Goal: Complete application form: Complete application form

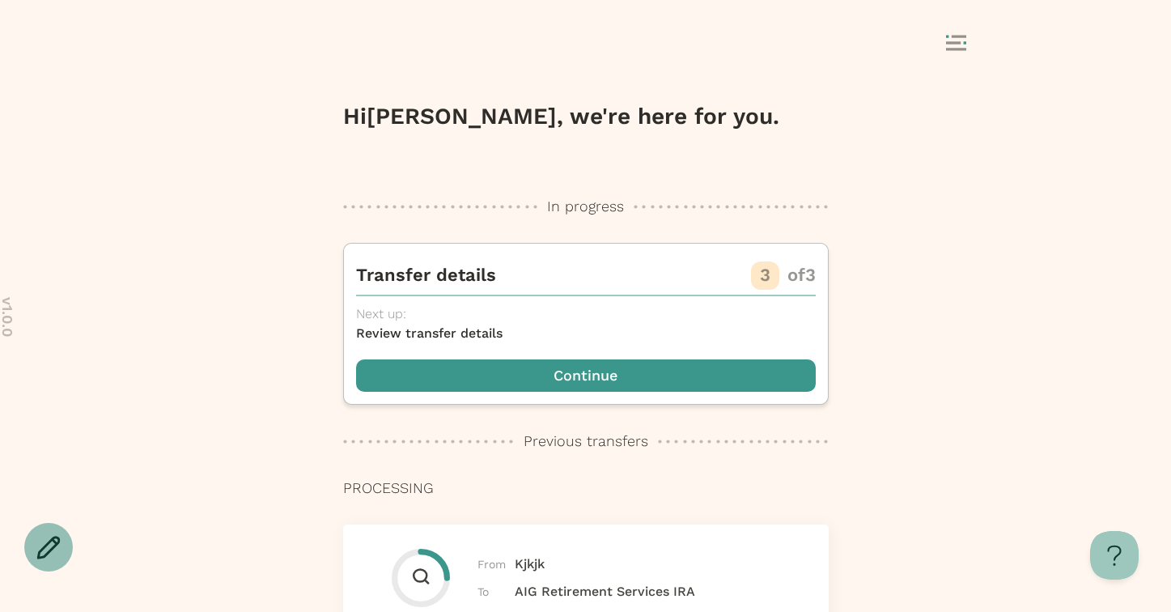
click at [47, 562] on div at bounding box center [48, 547] width 49 height 49
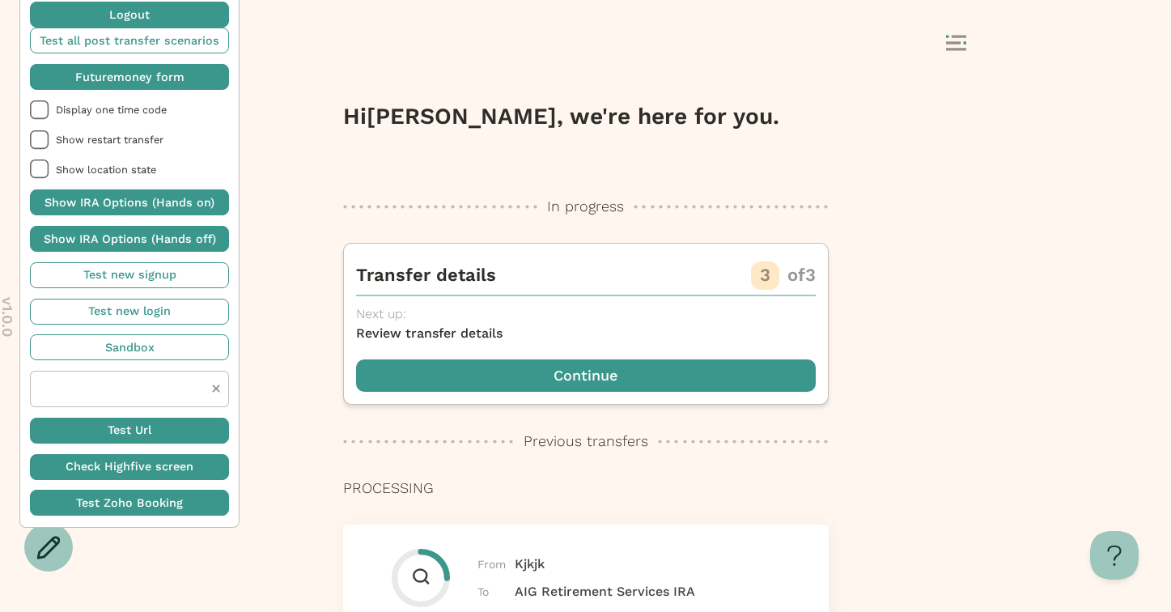
click at [113, 84] on span "button" at bounding box center [129, 77] width 199 height 26
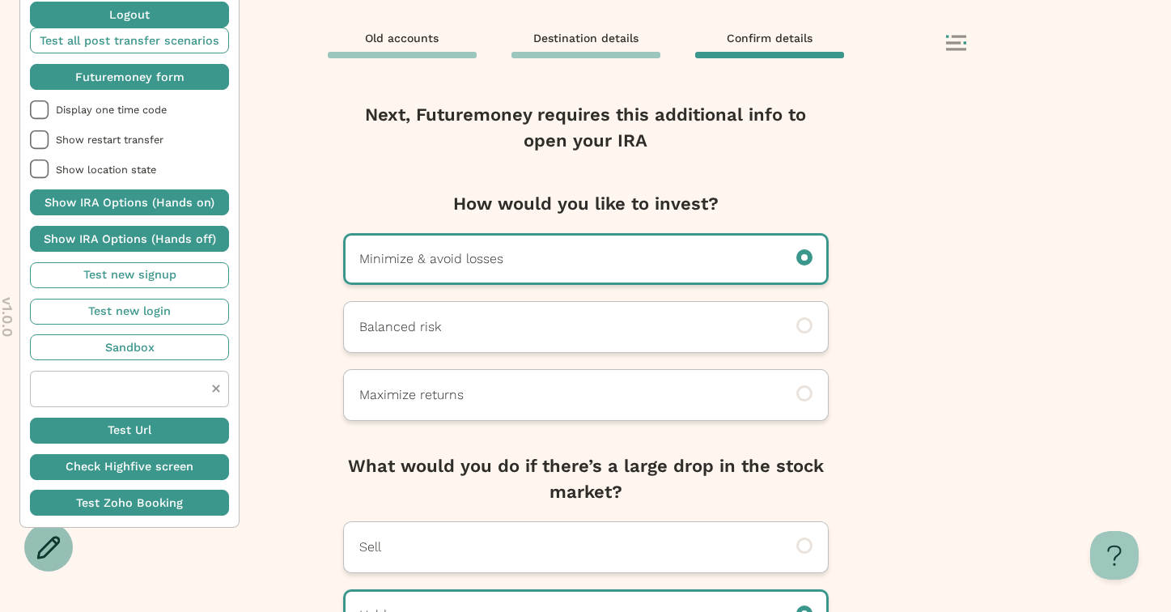
click at [51, 549] on icon at bounding box center [48, 547] width 23 height 23
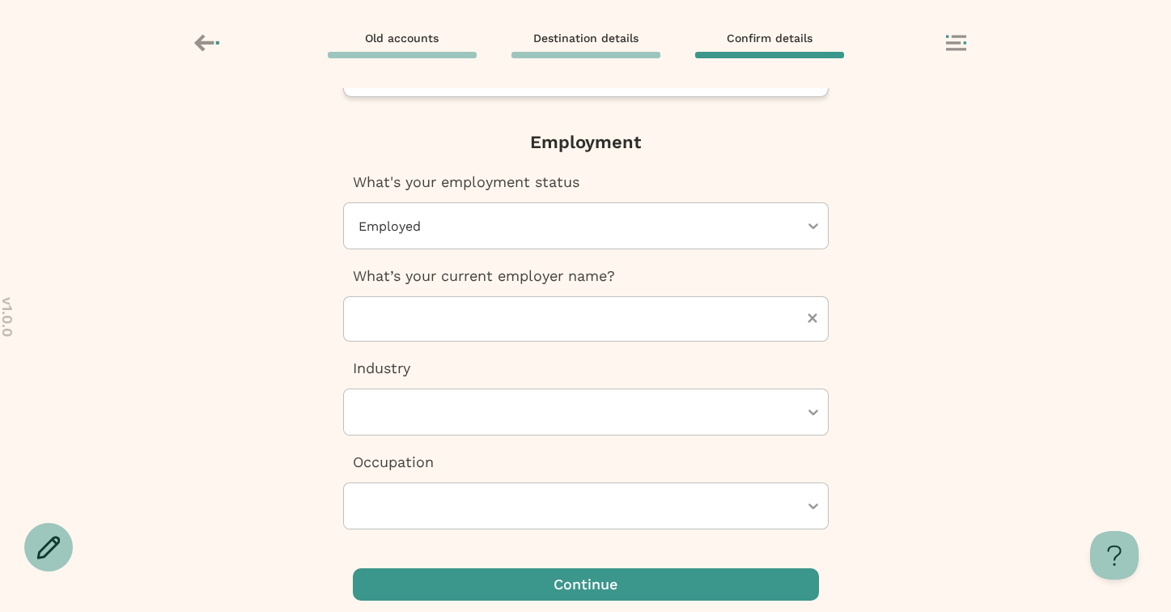
scroll to position [625, 0]
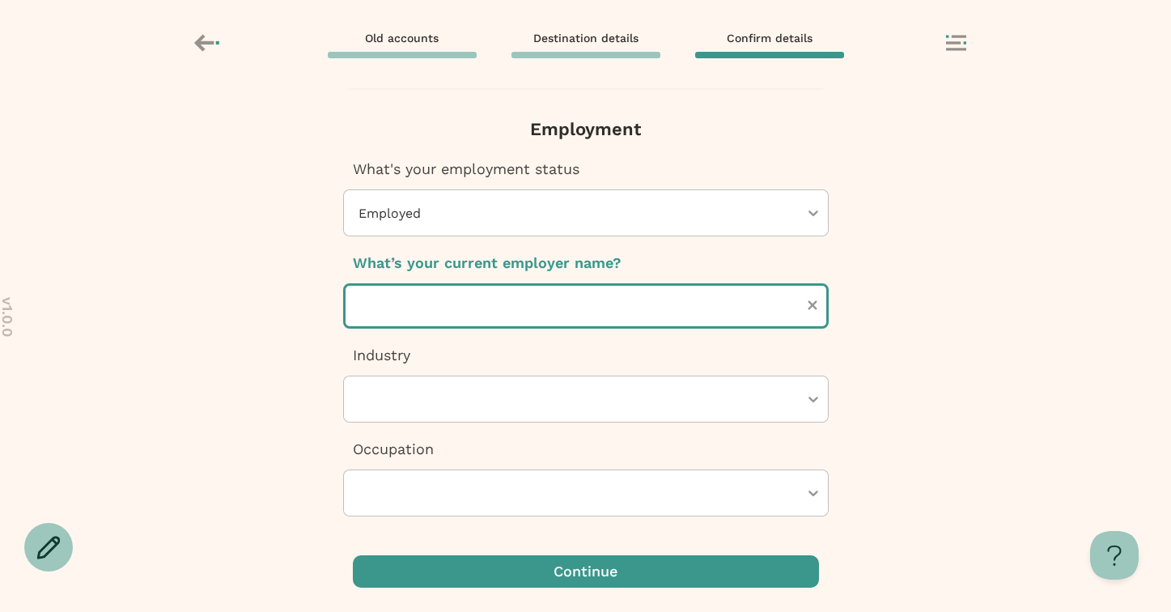
click at [566, 305] on input "text" at bounding box center [586, 305] width 486 height 45
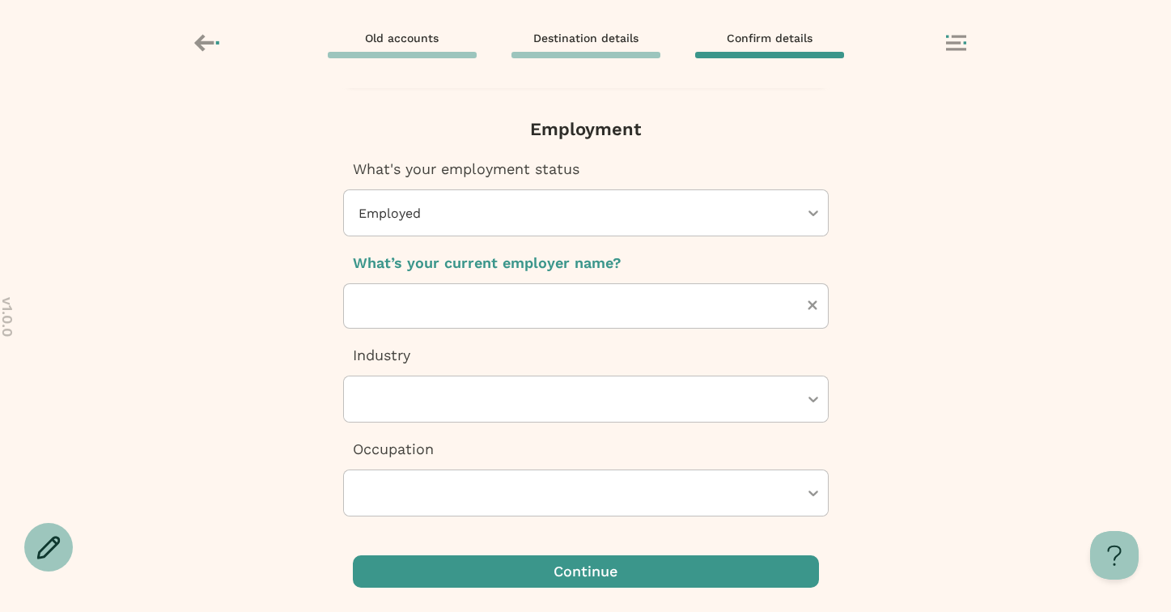
click at [228, 303] on div "Next, Futuremoney requires this additional info to open your IRA How would you …" at bounding box center [585, 350] width 1171 height 524
click at [380, 205] on div at bounding box center [578, 212] width 442 height 45
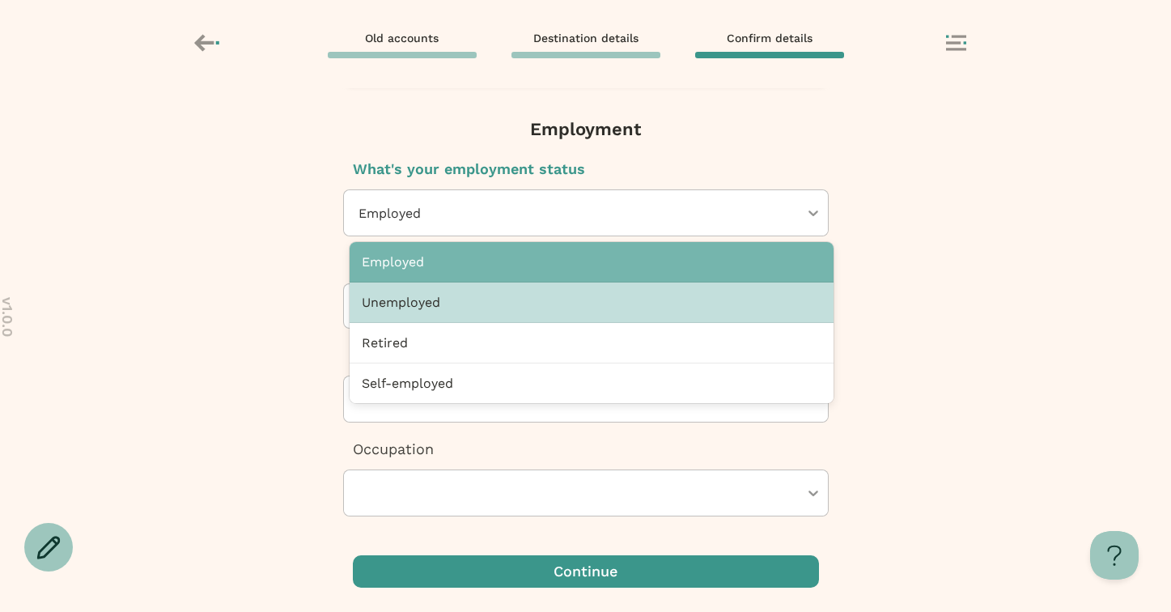
click at [406, 307] on div "Unemployed" at bounding box center [592, 303] width 484 height 40
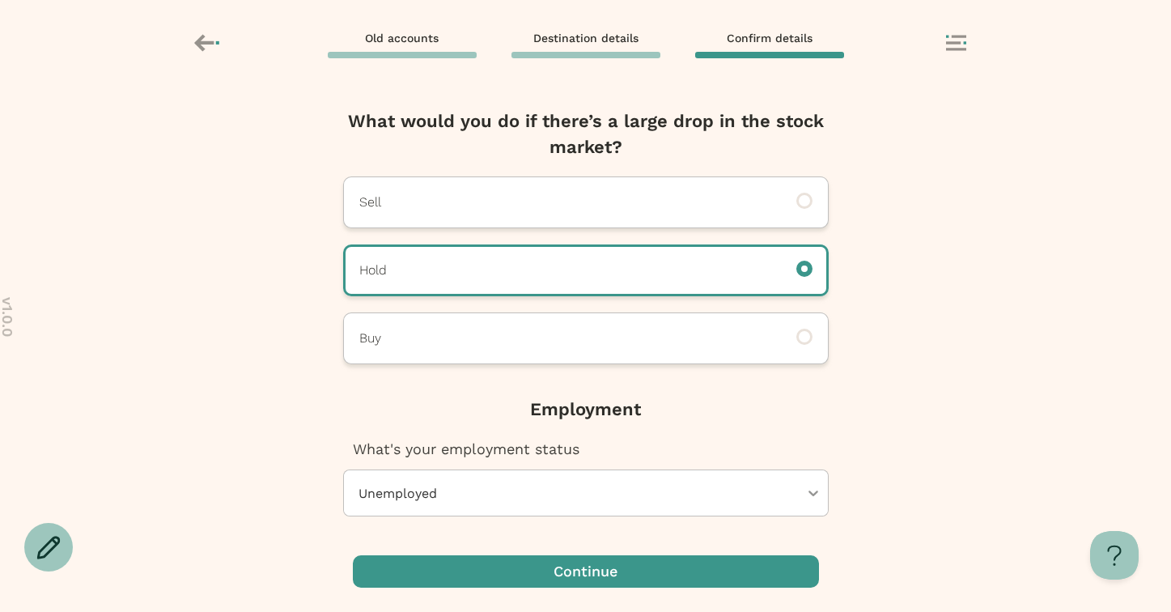
click at [419, 445] on span "What's your employment status" at bounding box center [466, 448] width 227 height 17
click at [425, 448] on span "What's your employment status" at bounding box center [466, 448] width 227 height 17
click at [433, 495] on div at bounding box center [578, 492] width 442 height 45
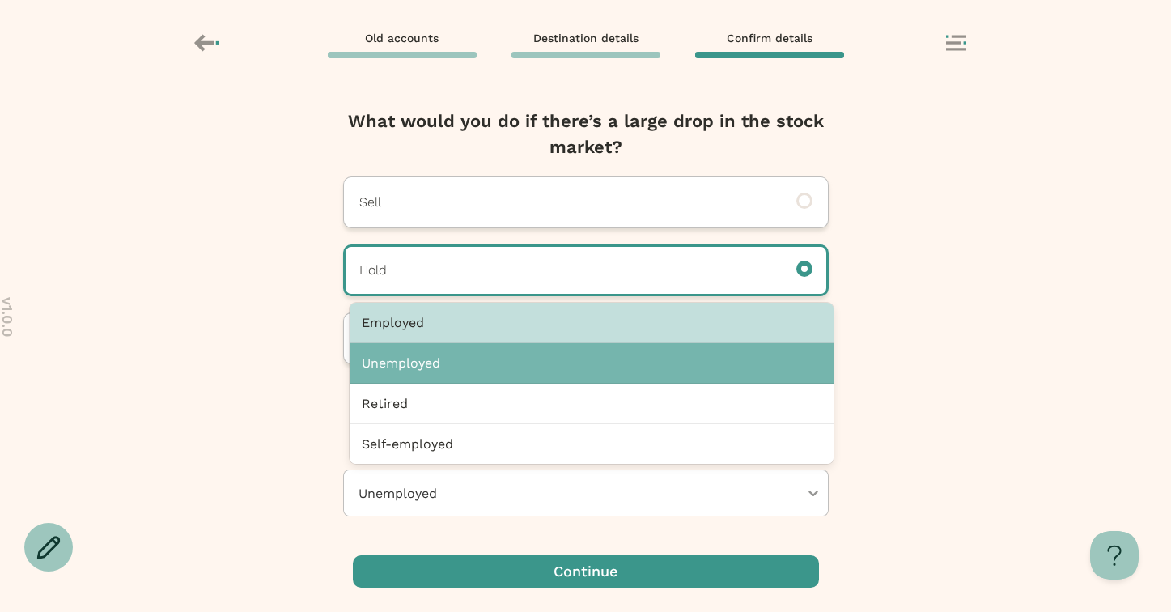
click at [405, 330] on div "Employed" at bounding box center [592, 323] width 484 height 40
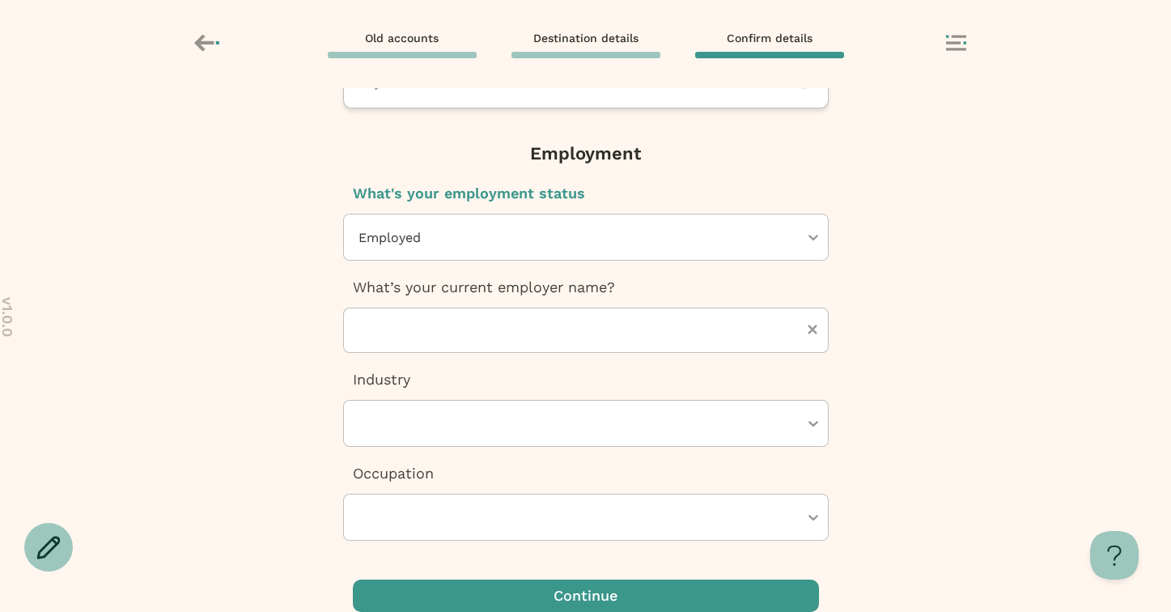
scroll to position [625, 0]
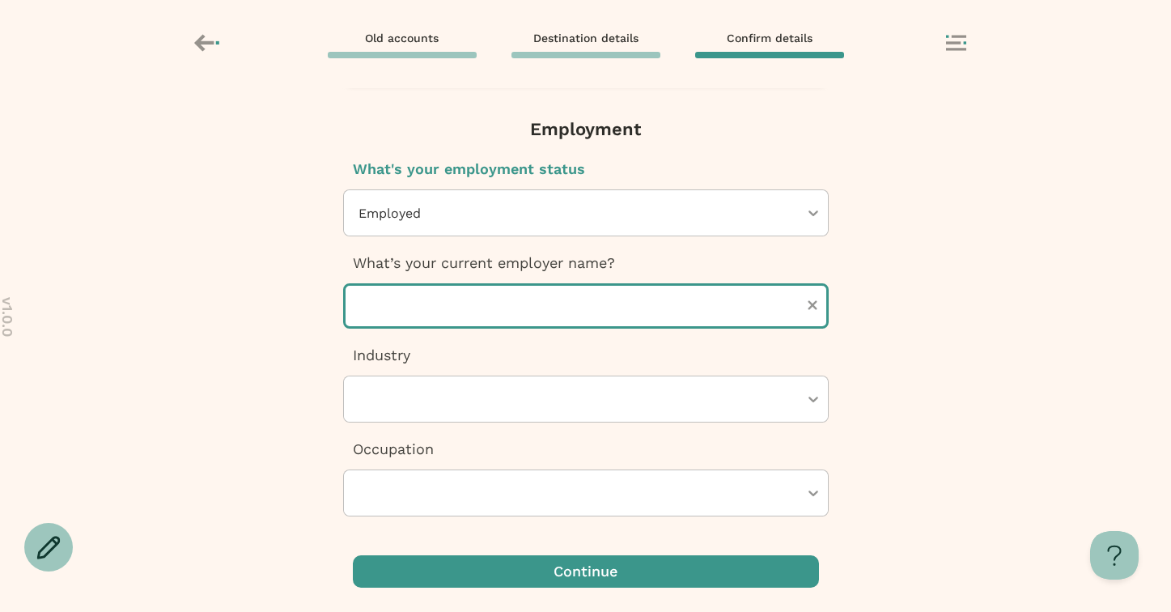
click at [389, 306] on input "text" at bounding box center [586, 305] width 486 height 45
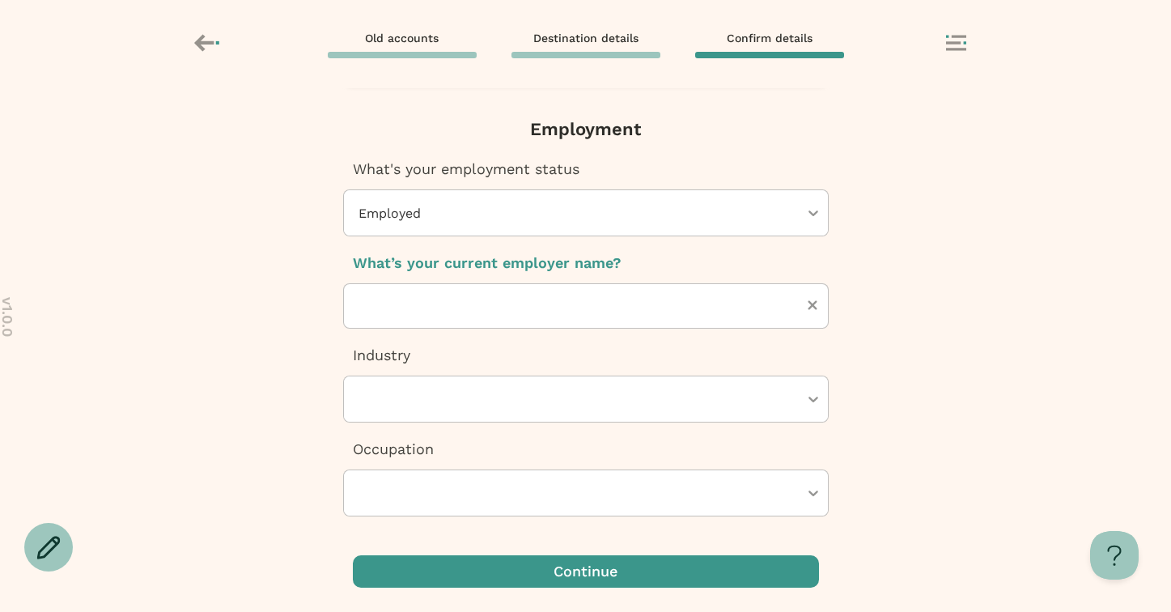
click at [434, 192] on div at bounding box center [578, 212] width 442 height 45
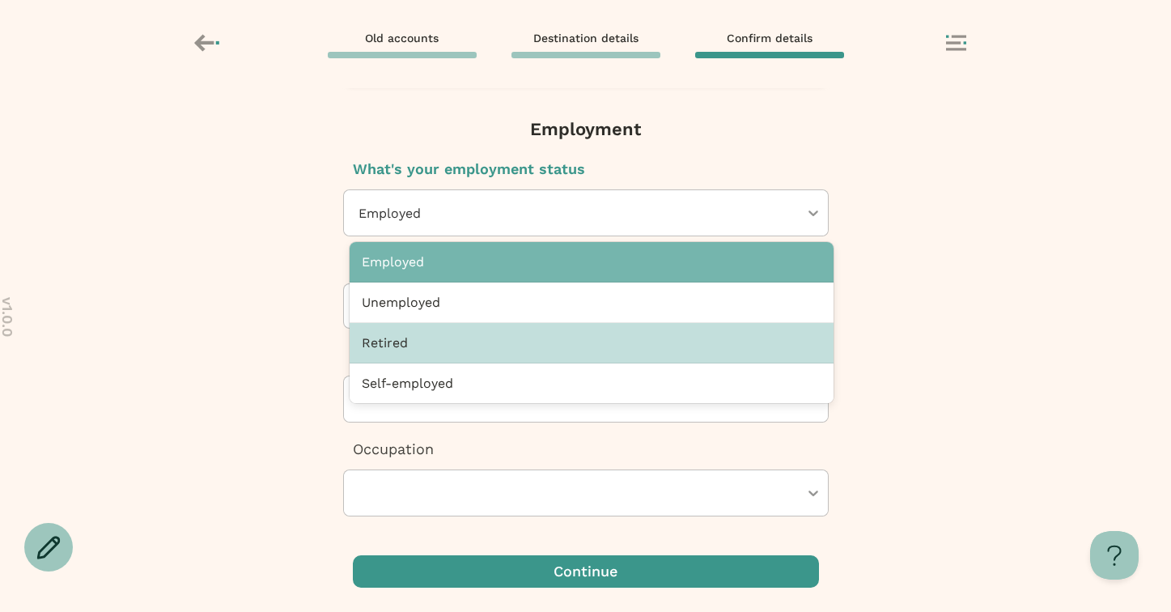
click at [397, 352] on div "Retired" at bounding box center [592, 343] width 484 height 40
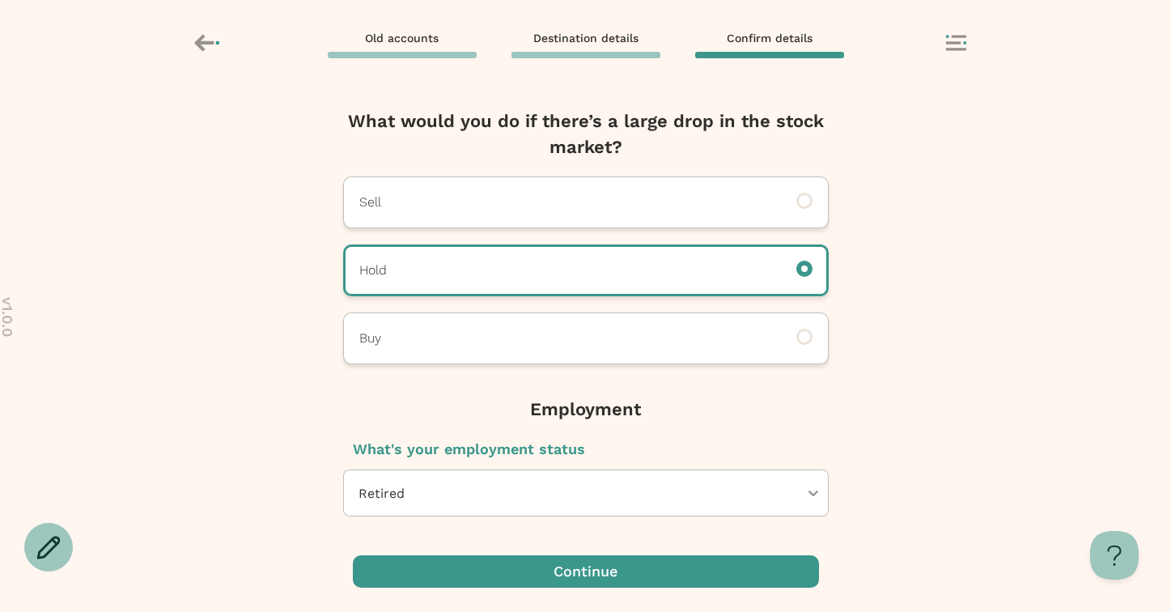
scroll to position [345, 0]
click at [392, 493] on div at bounding box center [578, 492] width 442 height 45
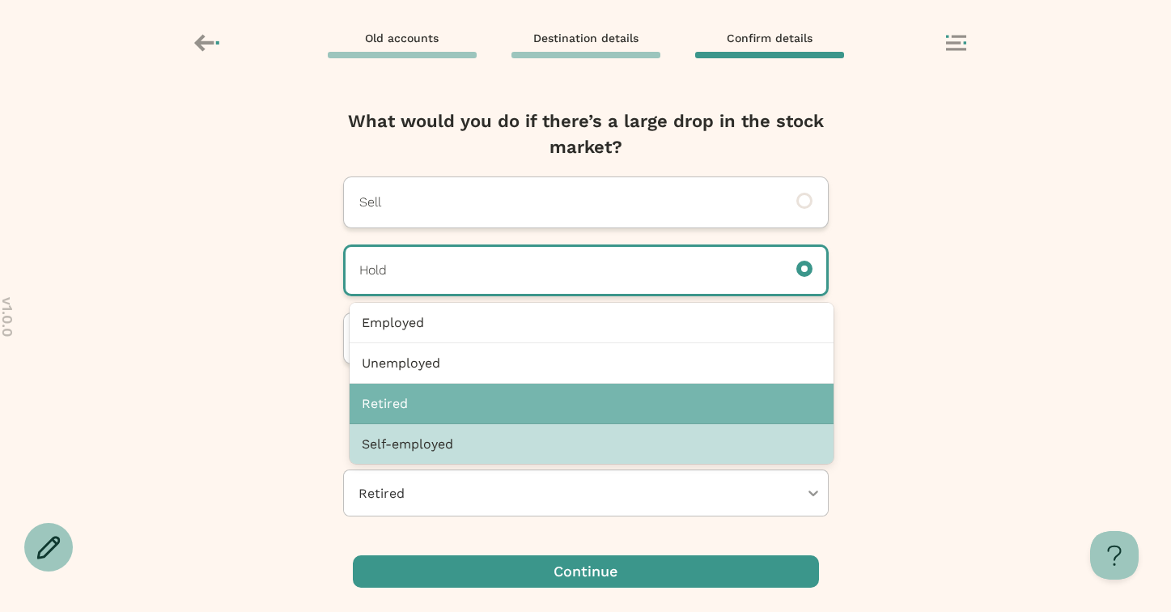
click at [390, 451] on div "Self-employed" at bounding box center [592, 444] width 484 height 40
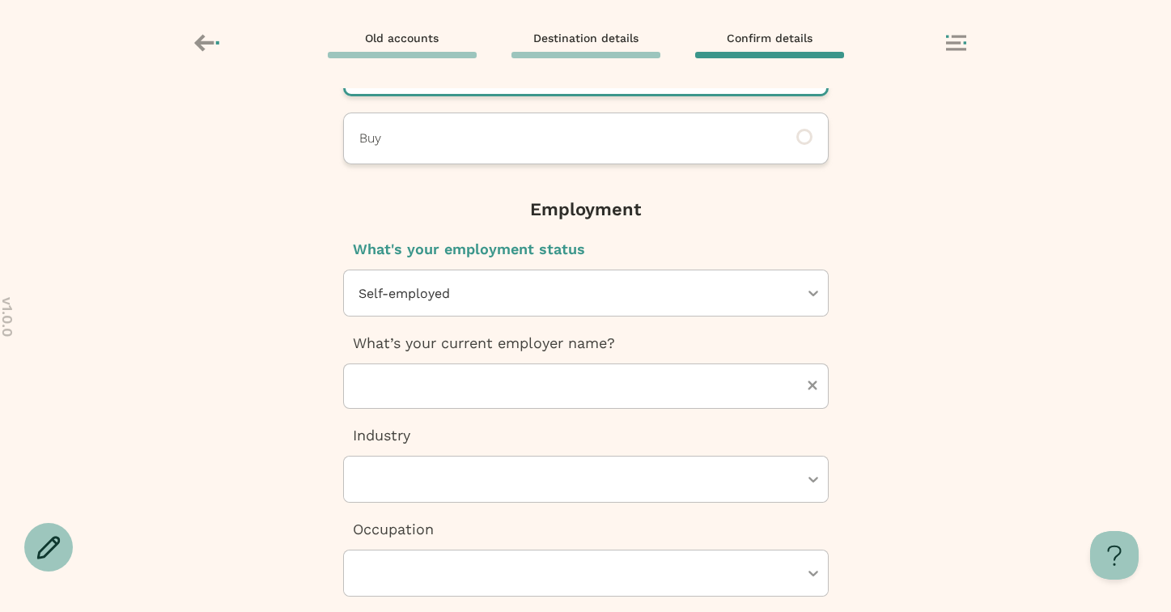
scroll to position [525, 0]
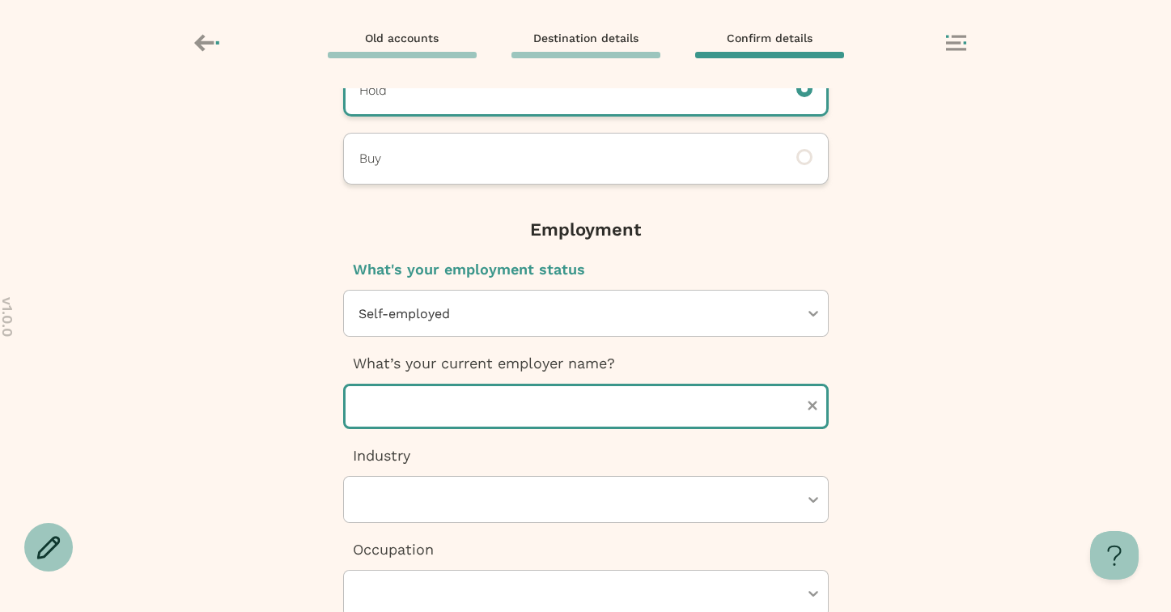
click at [427, 410] on input "text" at bounding box center [586, 406] width 486 height 45
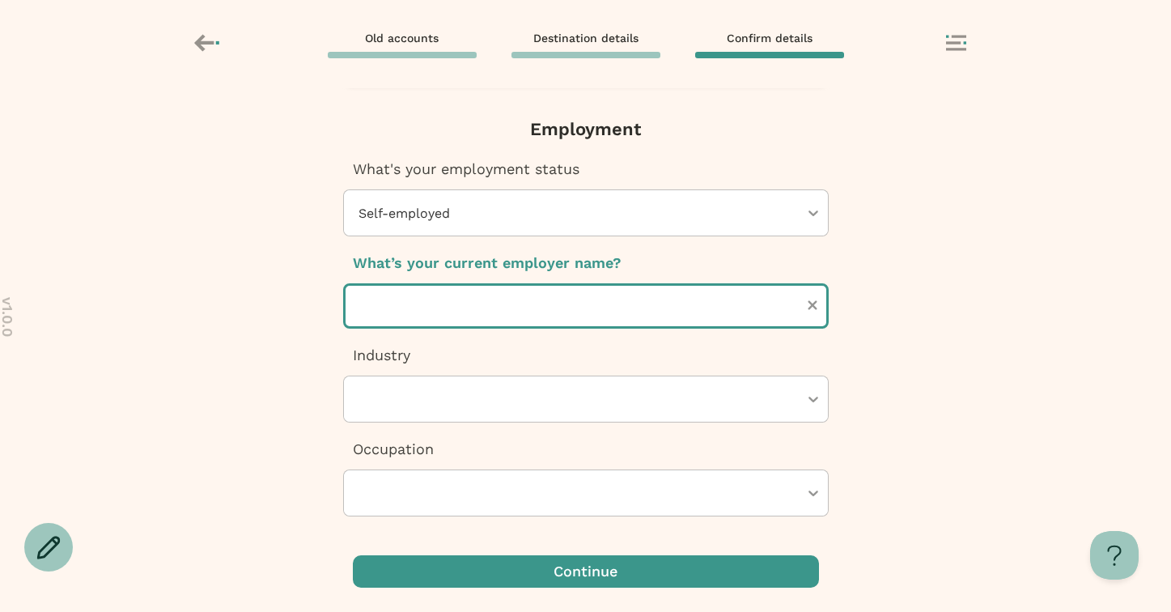
scroll to position [624, 0]
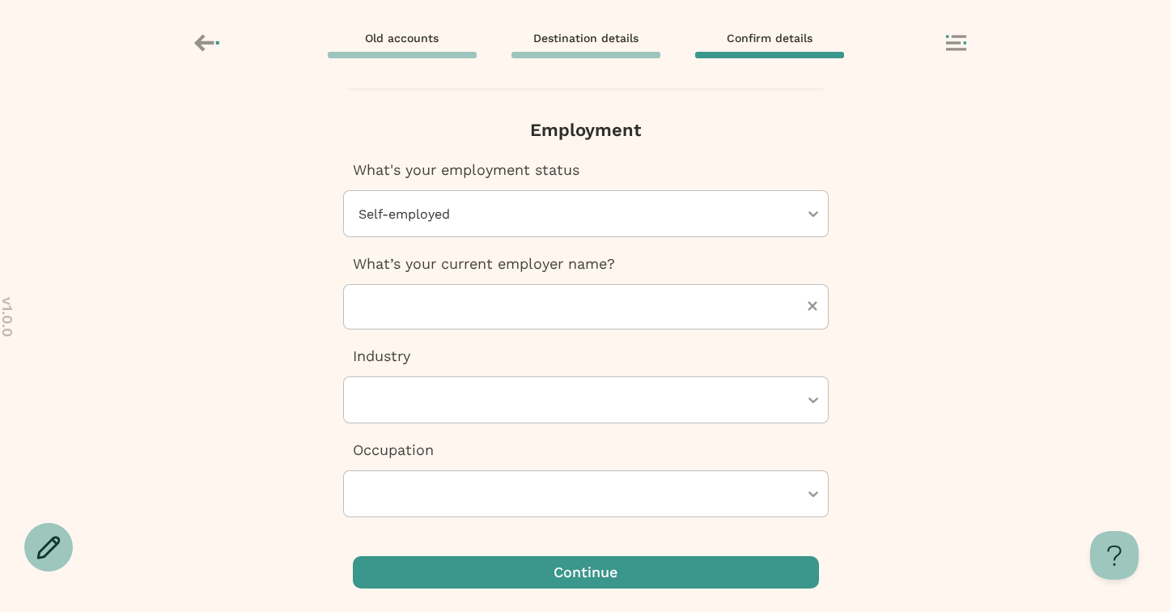
click at [318, 482] on div "Next, Futuremoney requires this additional info to open your IRA How would you …" at bounding box center [585, 350] width 1171 height 524
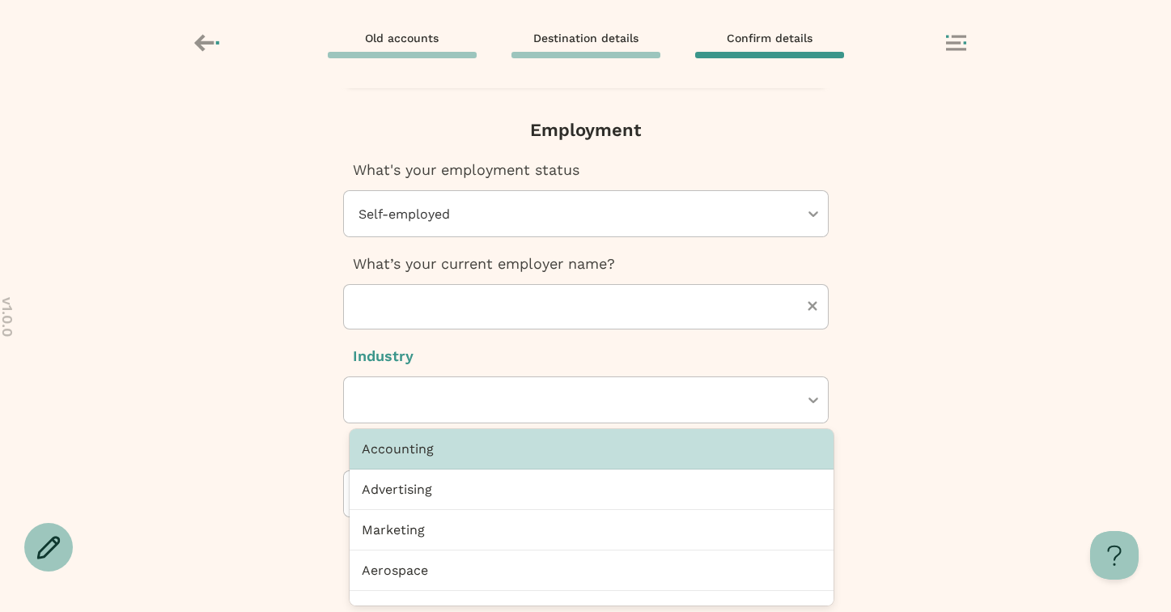
click at [405, 384] on div at bounding box center [578, 399] width 442 height 45
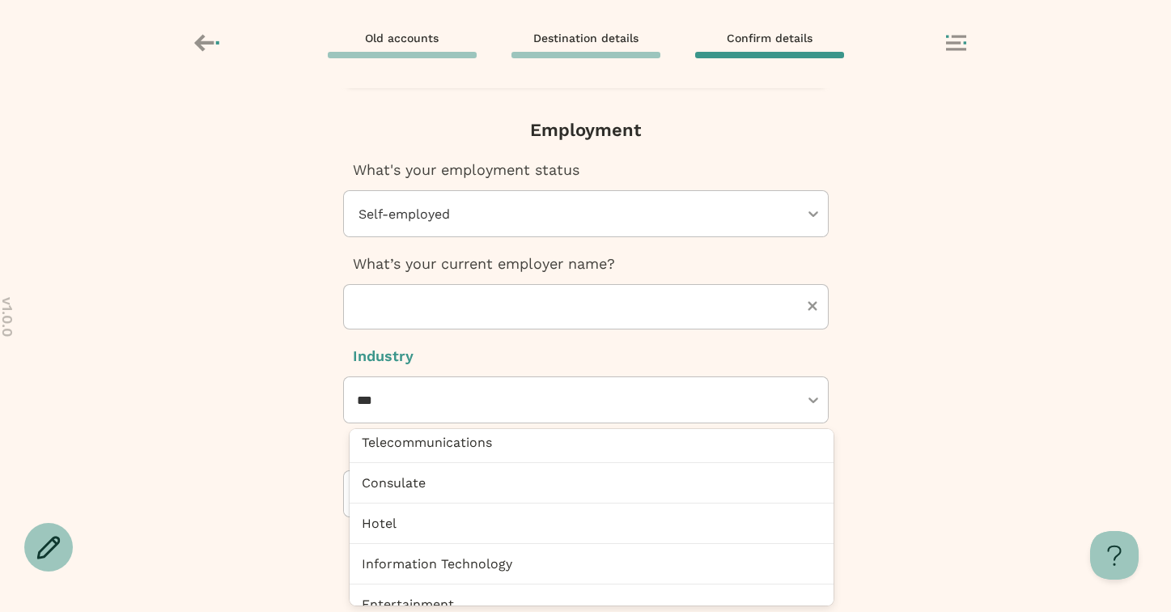
scroll to position [0, 0]
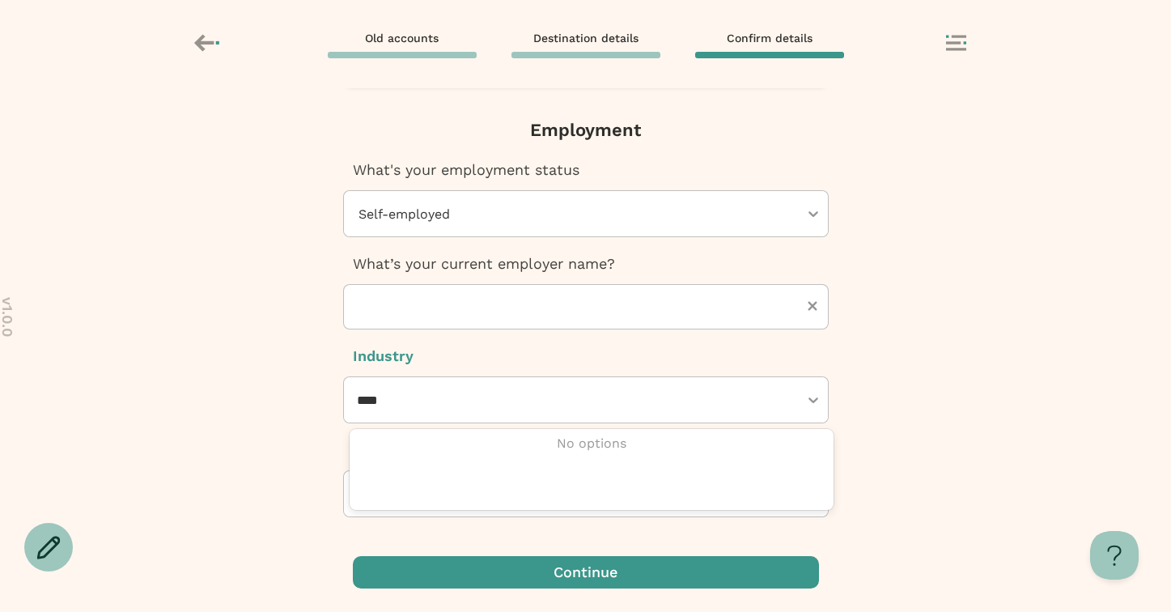
type input "****"
click at [191, 517] on div "Next, Futuremoney requires this additional info to open your IRA How would you …" at bounding box center [585, 350] width 1171 height 524
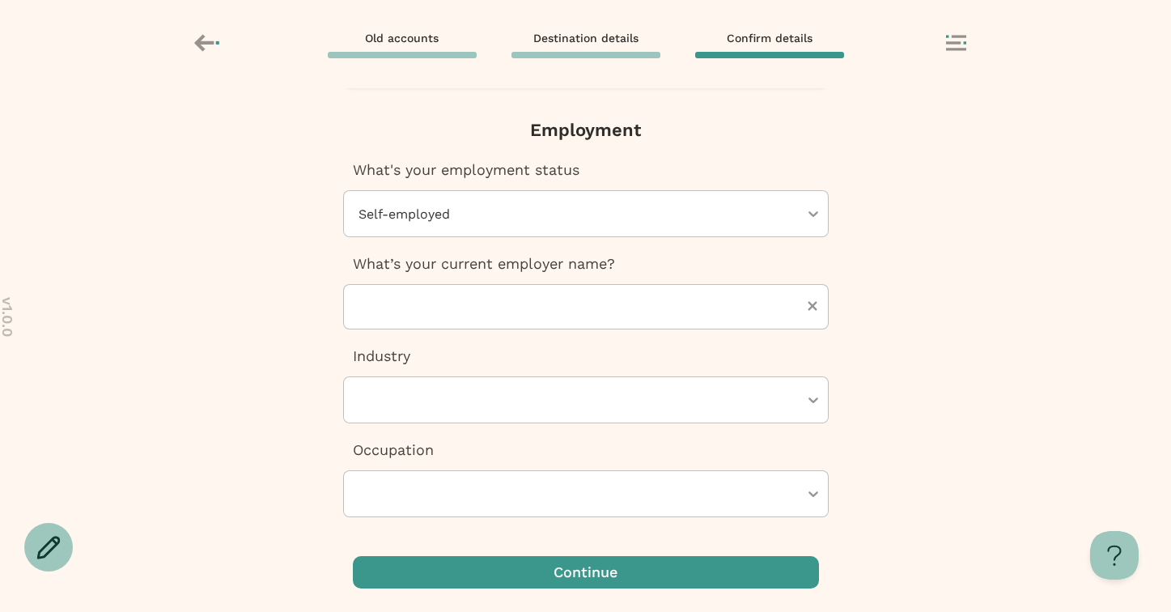
click at [448, 404] on div at bounding box center [578, 399] width 442 height 45
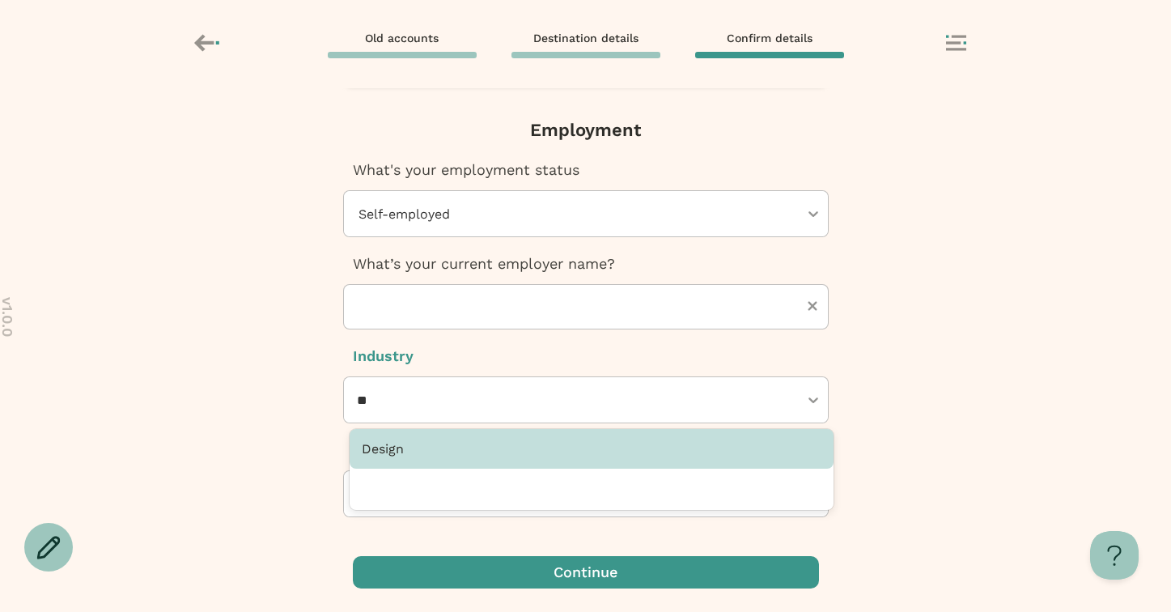
type input "***"
click at [441, 448] on div "Design" at bounding box center [592, 449] width 484 height 40
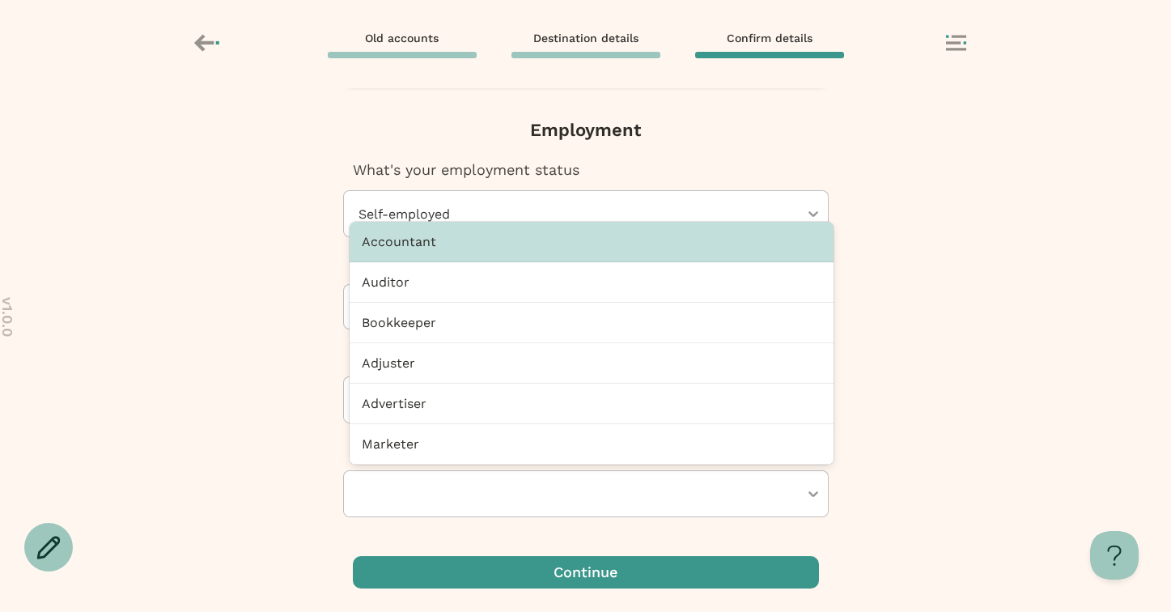
click at [378, 484] on div at bounding box center [578, 493] width 442 height 45
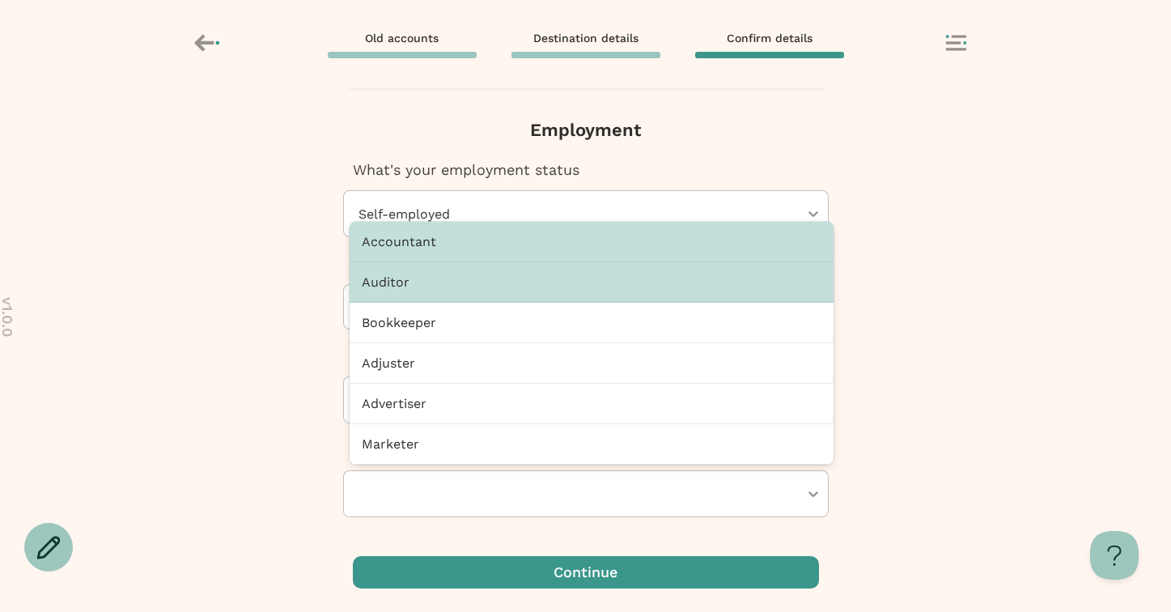
scroll to position [12, 0]
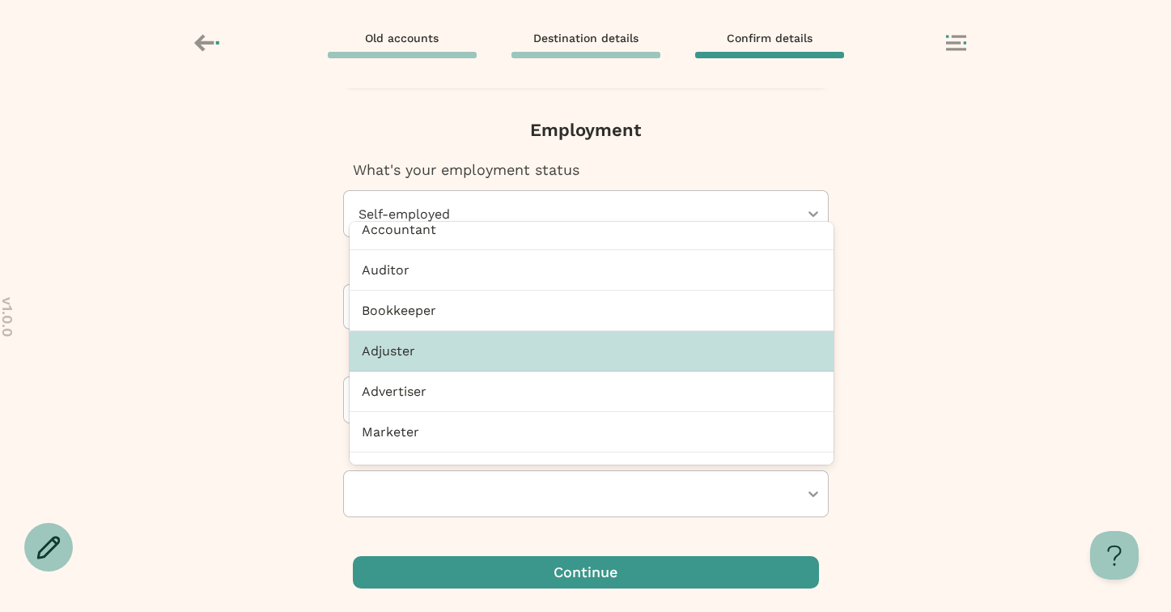
click at [406, 368] on div "Adjuster" at bounding box center [592, 351] width 484 height 40
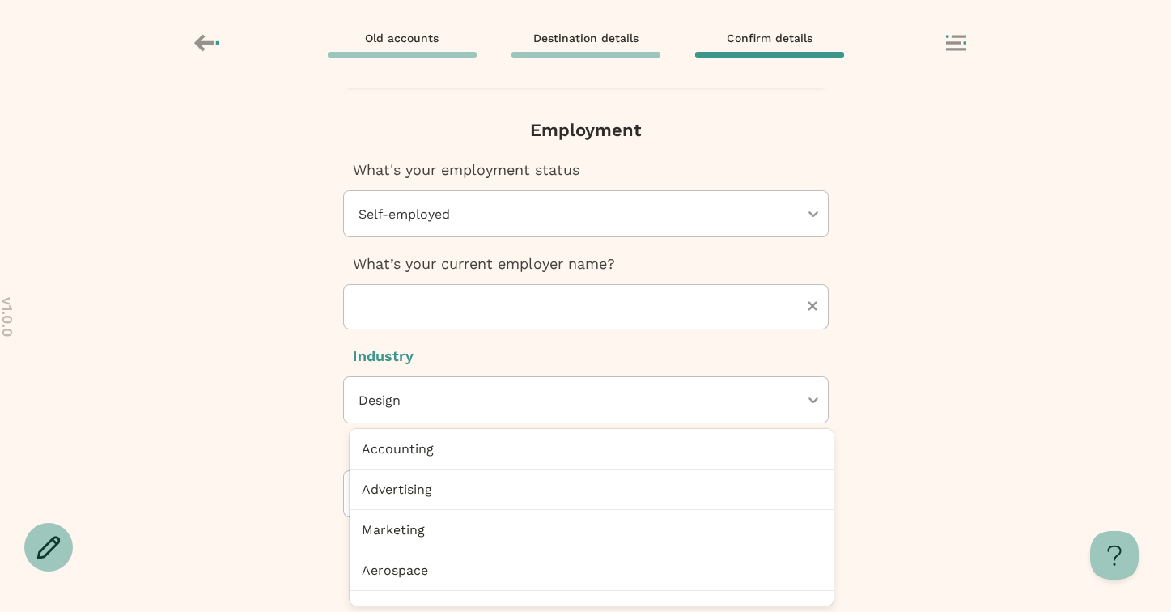
click at [388, 389] on div at bounding box center [578, 399] width 442 height 45
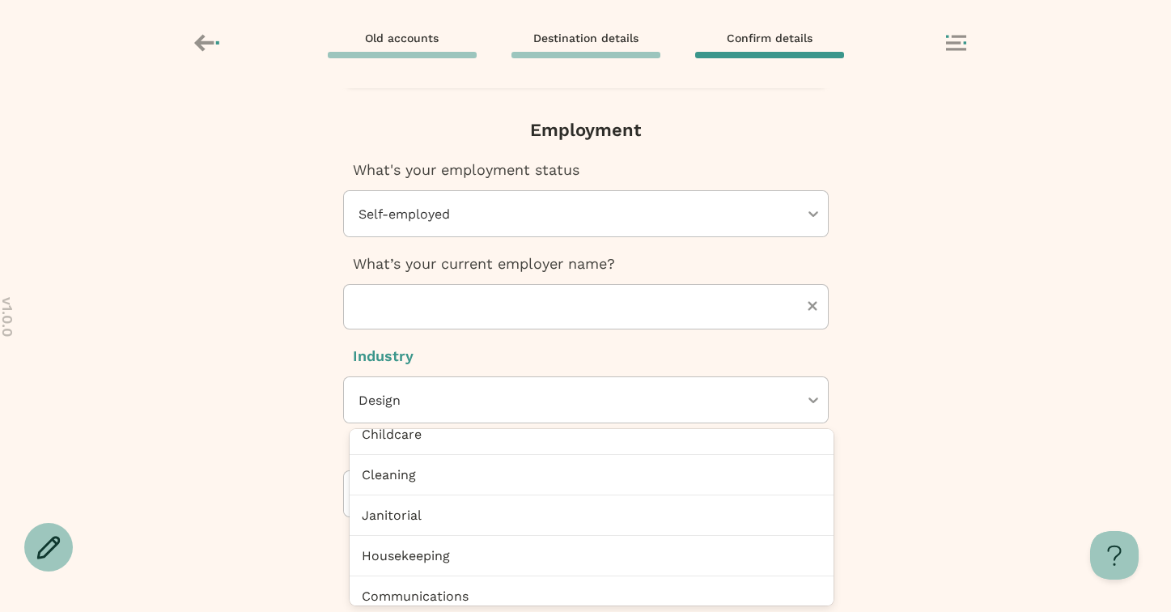
scroll to position [767, 0]
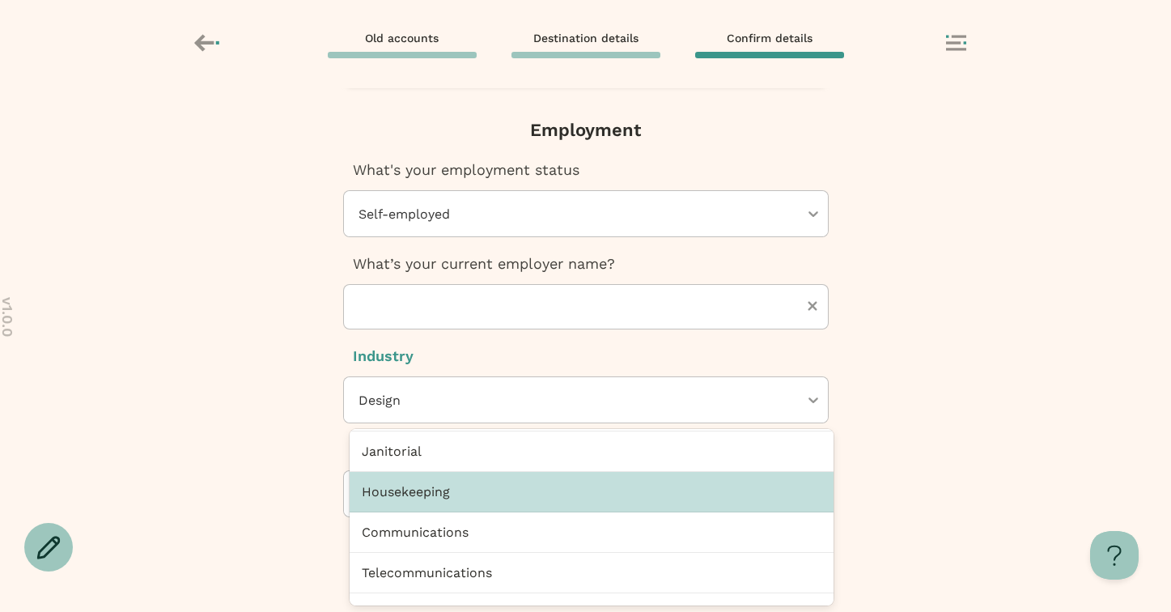
click at [475, 499] on div "Housekeeping" at bounding box center [592, 492] width 484 height 40
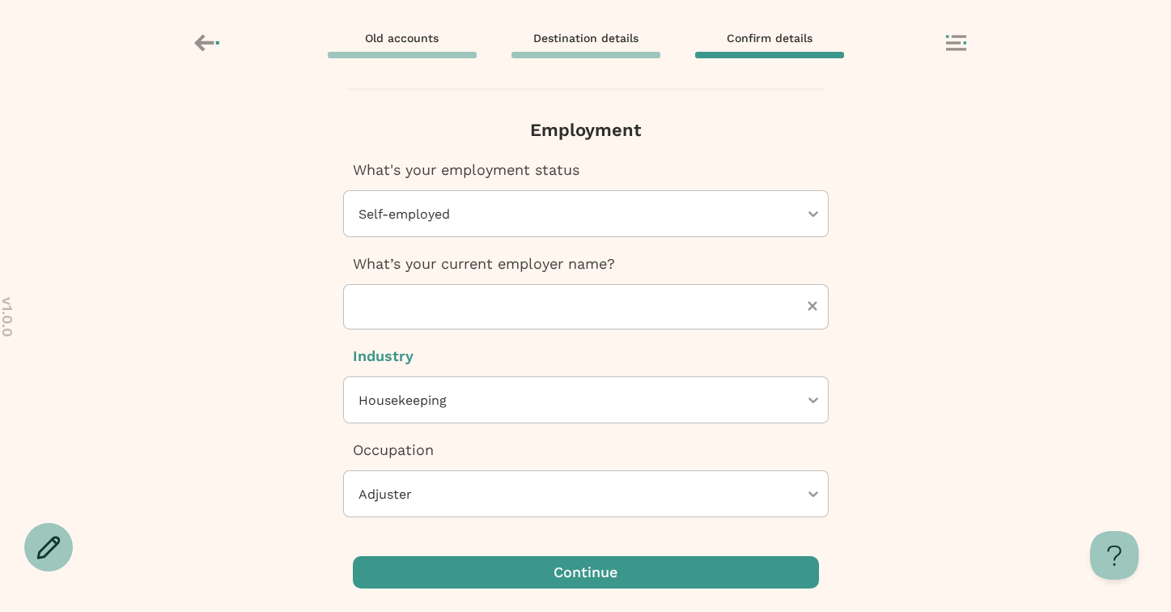
click at [462, 511] on div at bounding box center [578, 493] width 442 height 45
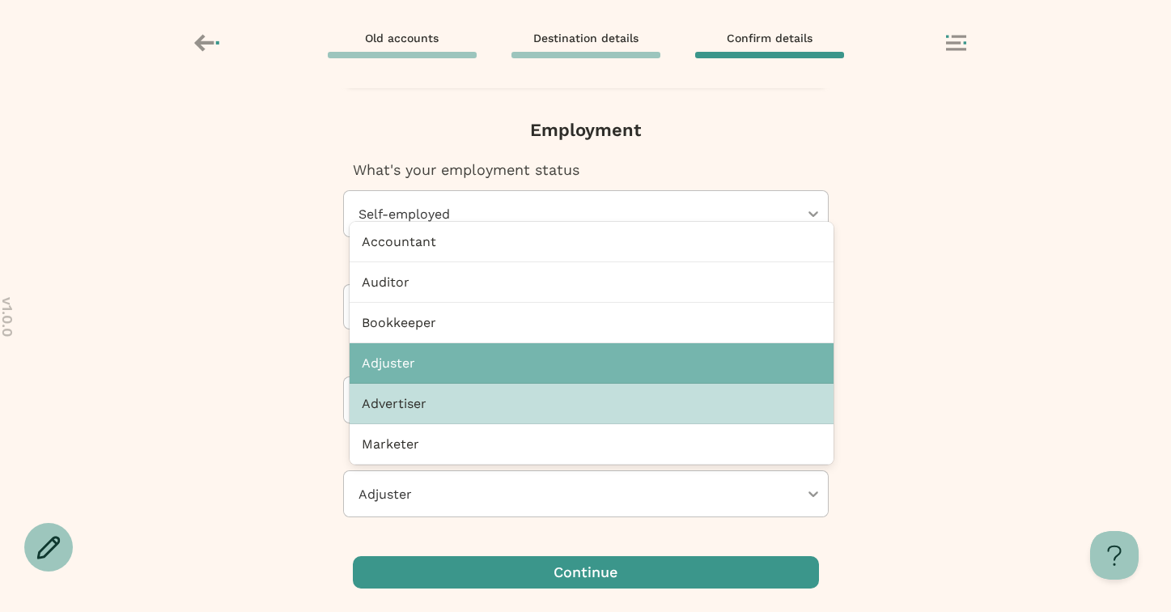
scroll to position [12, 0]
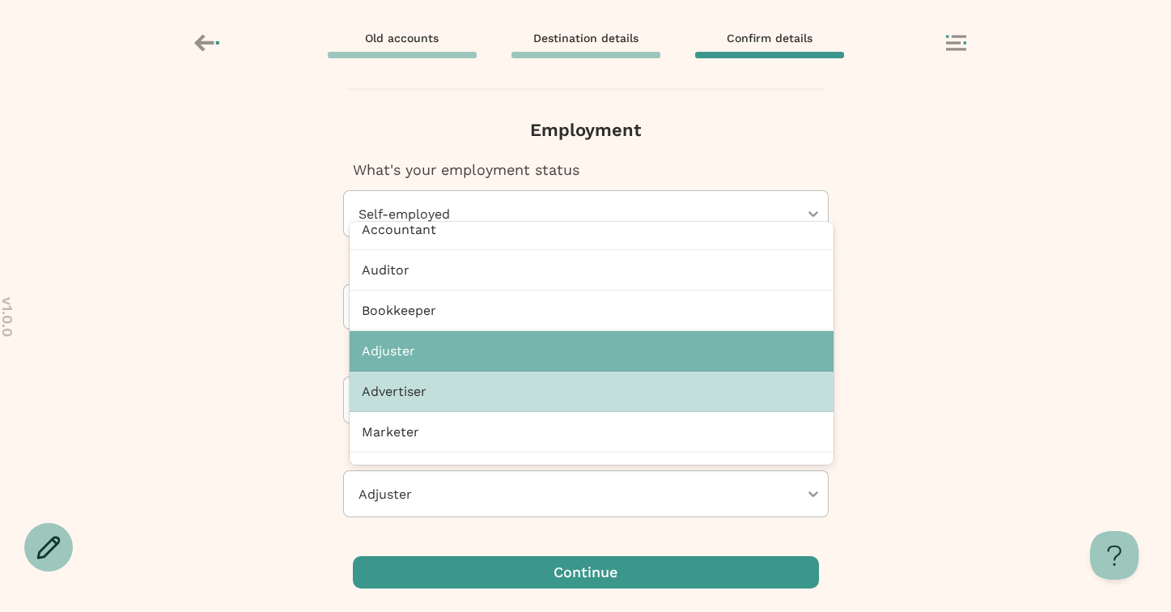
click at [437, 390] on div "Advertiser" at bounding box center [592, 392] width 484 height 40
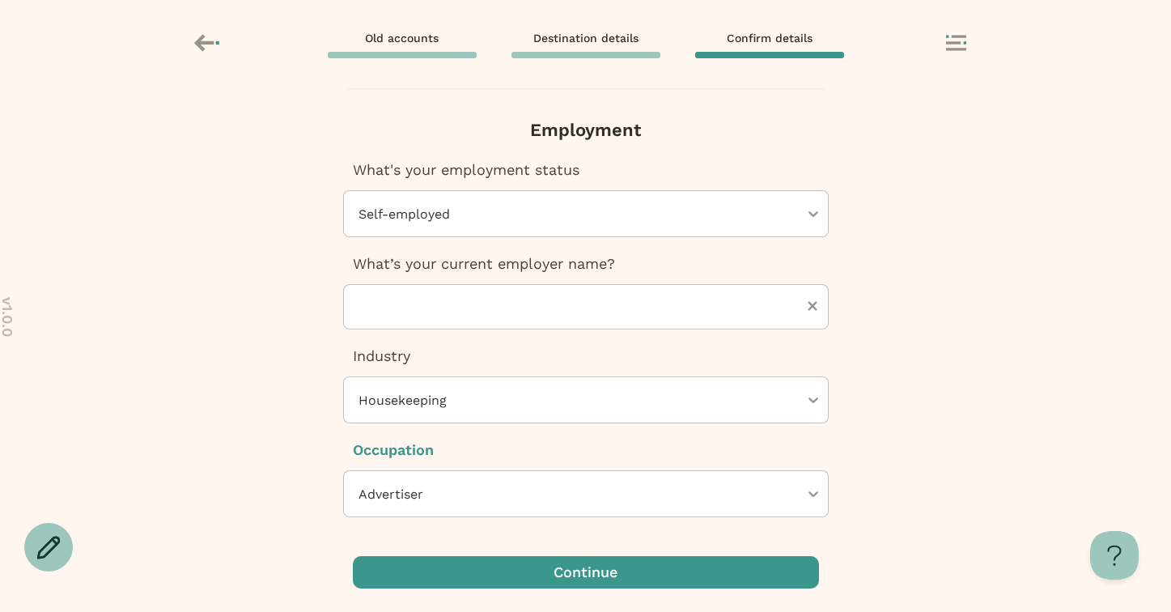
click at [719, 410] on div at bounding box center [578, 399] width 442 height 45
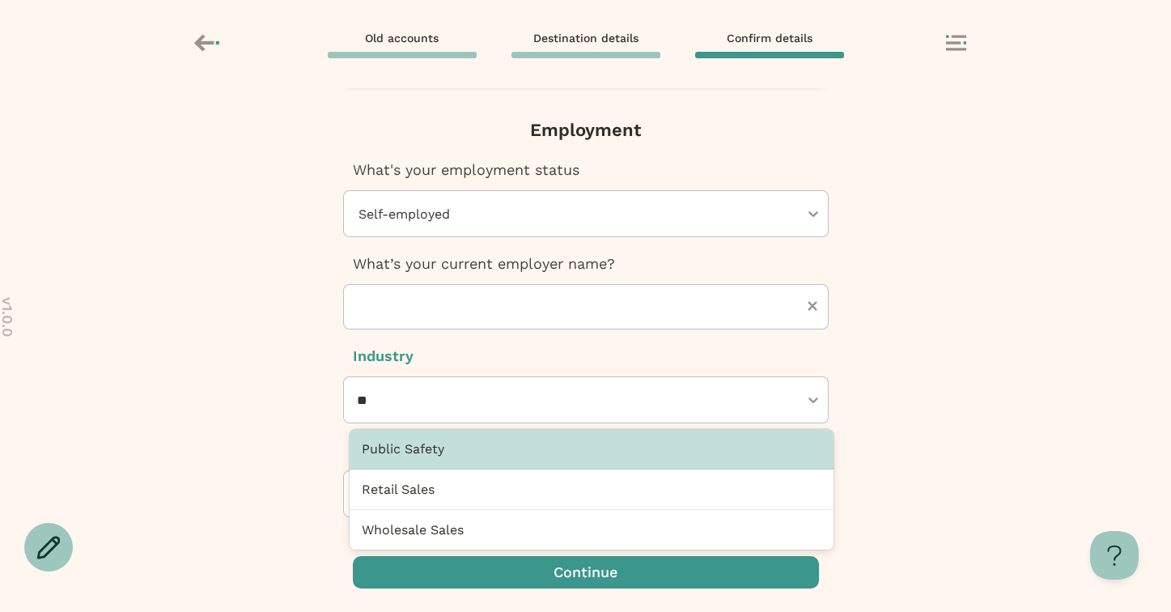
scroll to position [0, 0]
type input "*"
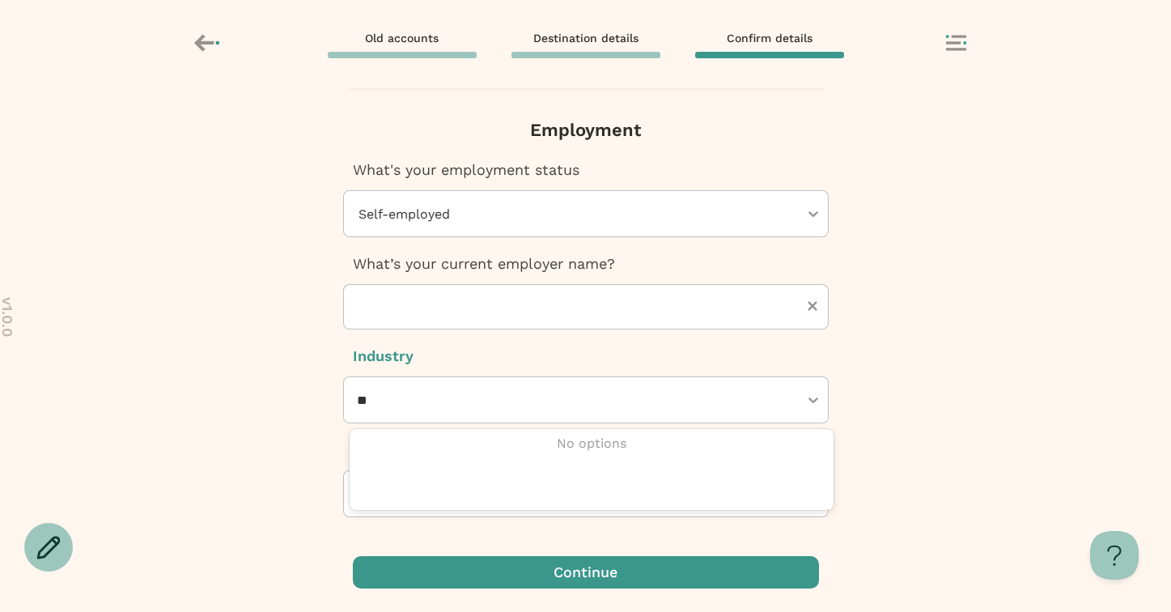
type input "*"
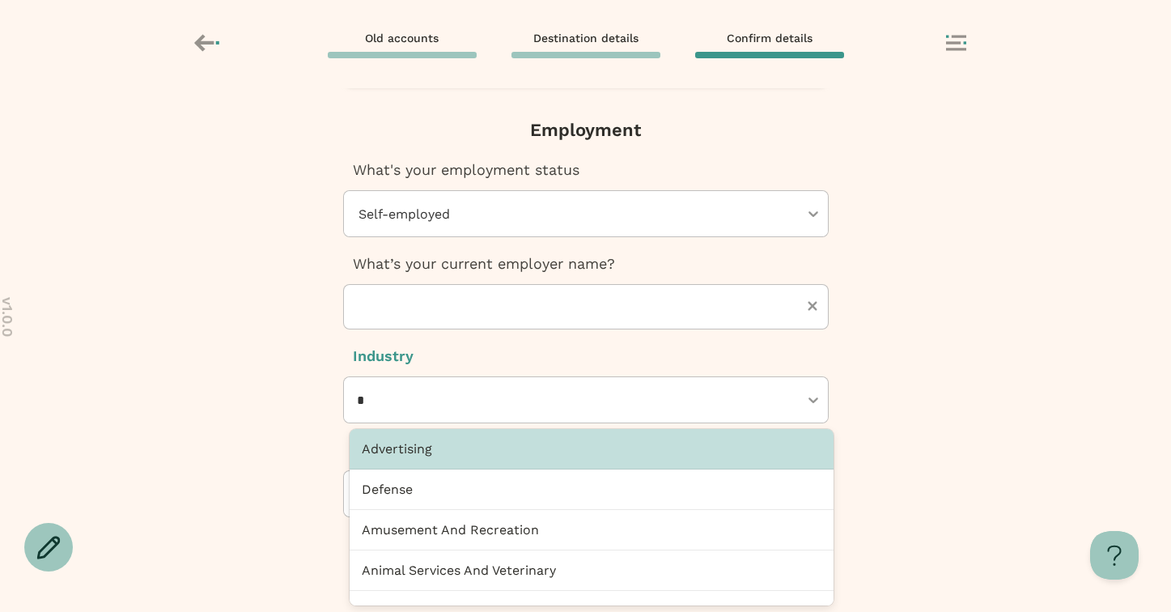
scroll to position [625, 0]
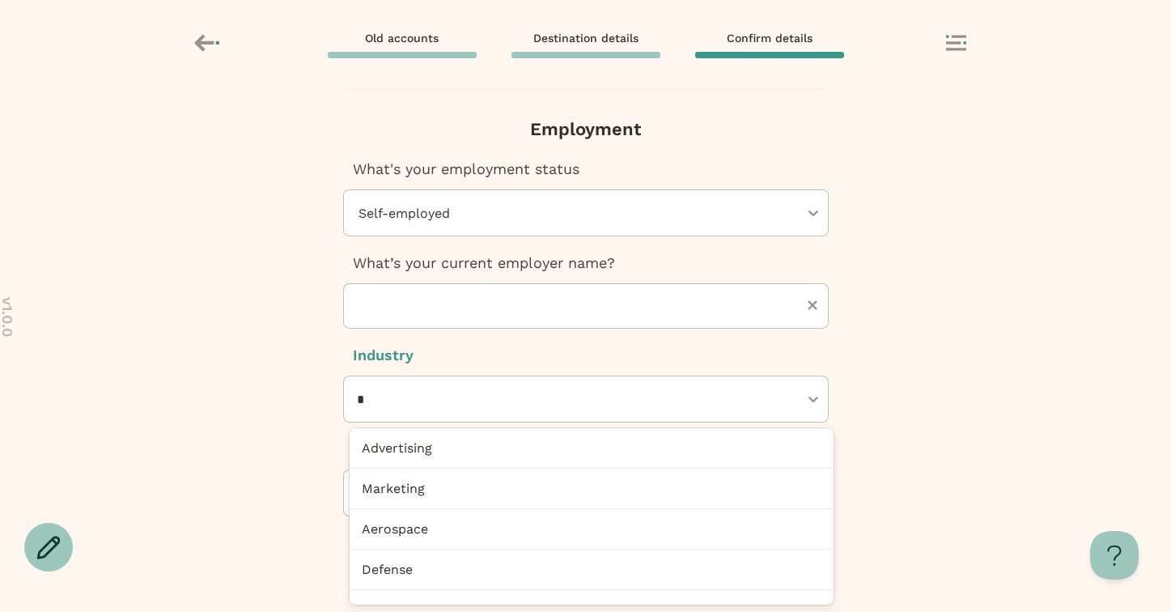
type input "*"
click at [283, 430] on div "Next, Futuremoney requires this additional info to open your IRA How would you …" at bounding box center [585, 350] width 1171 height 524
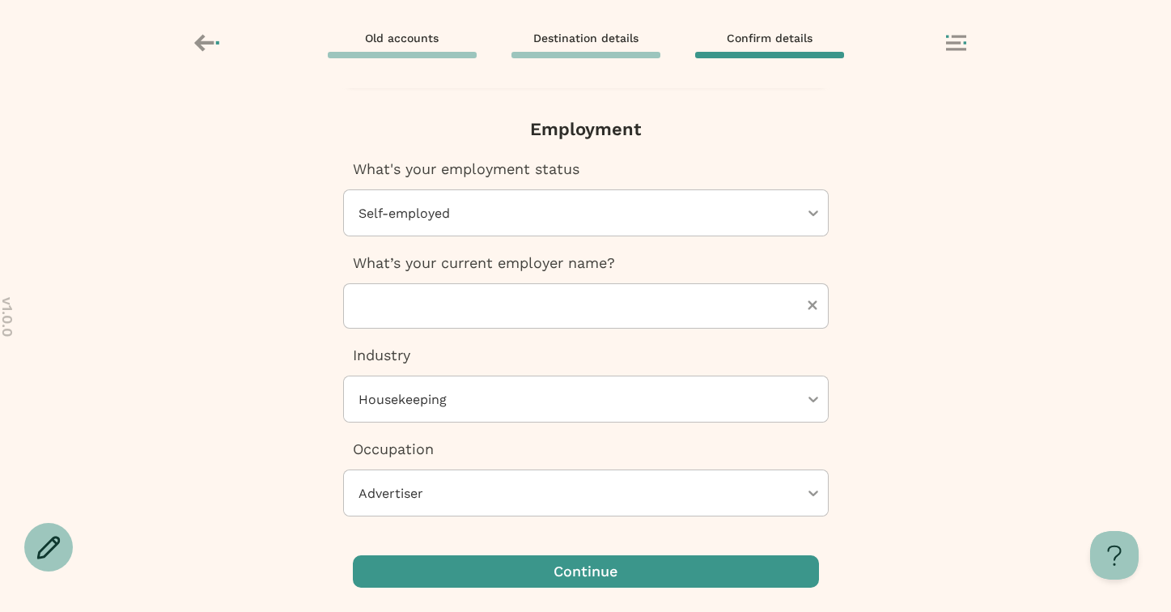
click at [380, 486] on div at bounding box center [578, 492] width 442 height 45
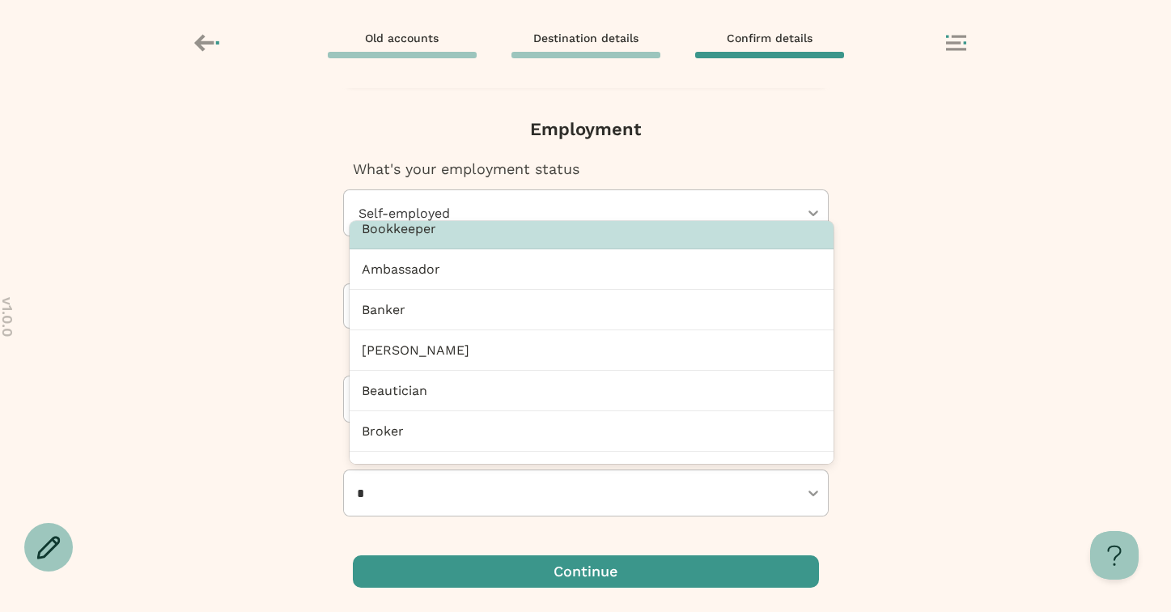
scroll to position [0, 0]
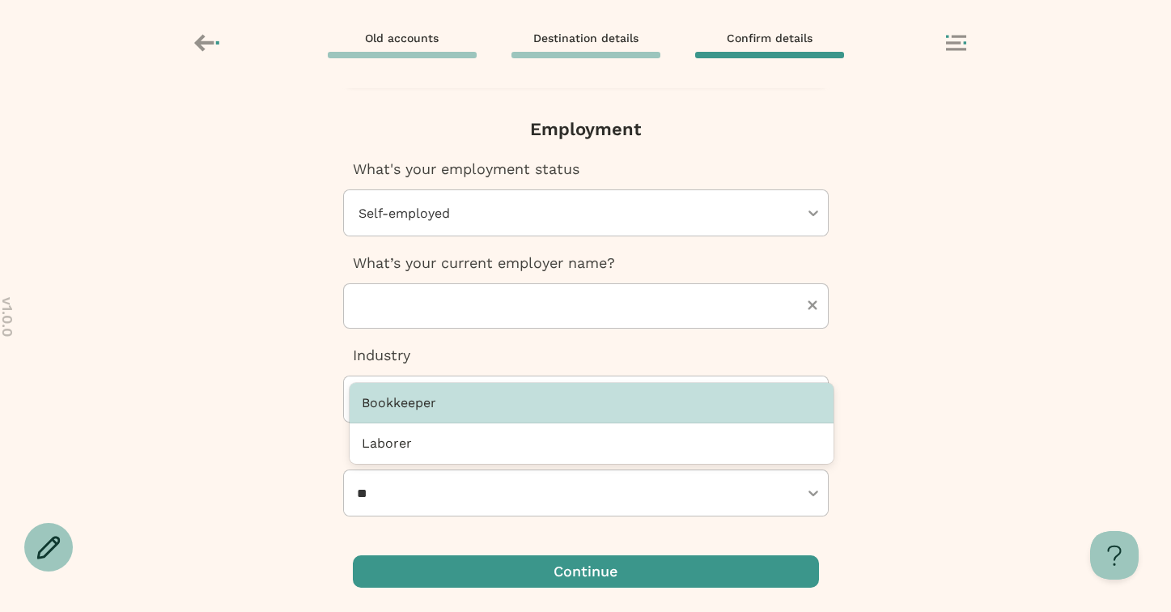
type input "*"
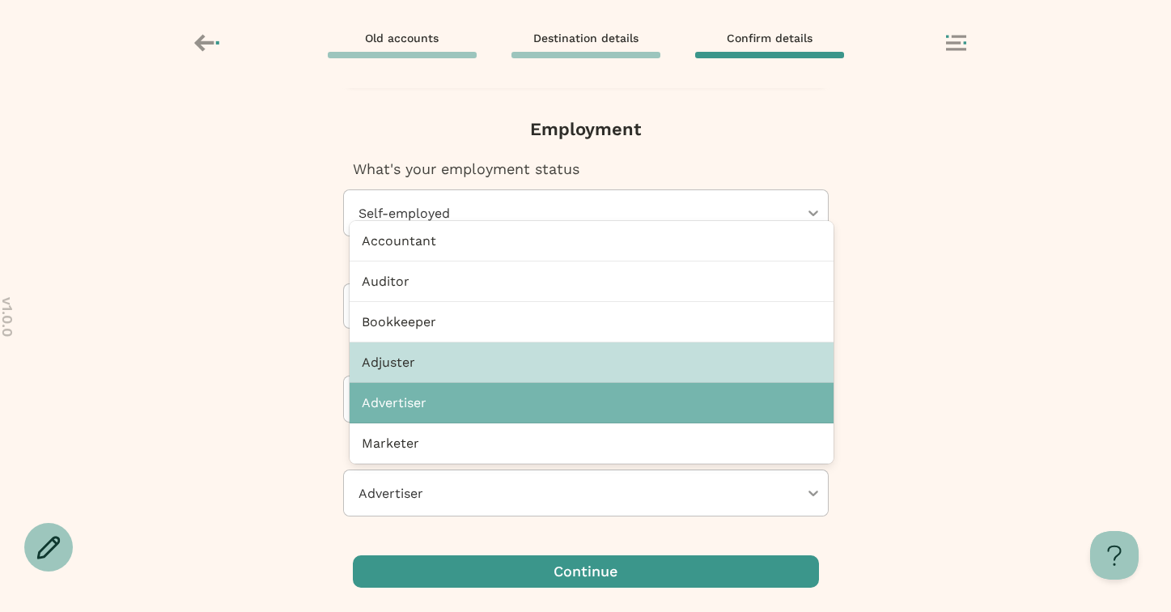
click at [231, 328] on div "Next, Futuremoney requires this additional info to open your IRA How would you …" at bounding box center [585, 350] width 1171 height 524
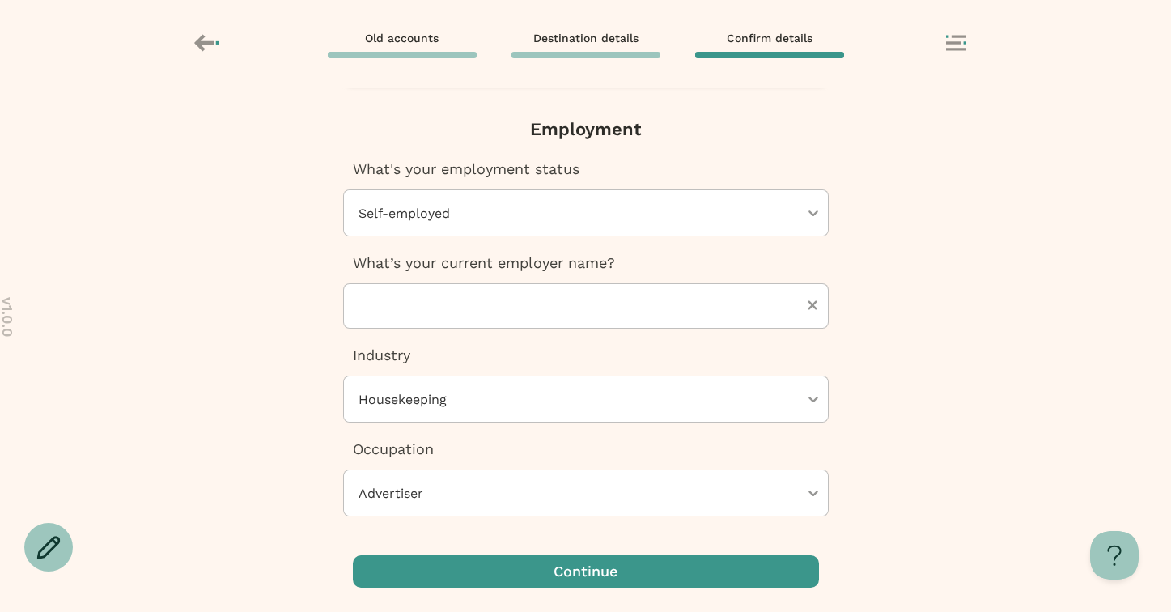
click at [386, 380] on div at bounding box center [578, 398] width 442 height 45
click at [453, 185] on div "What's your employment status [DEMOGRAPHIC_DATA]" at bounding box center [586, 198] width 486 height 78
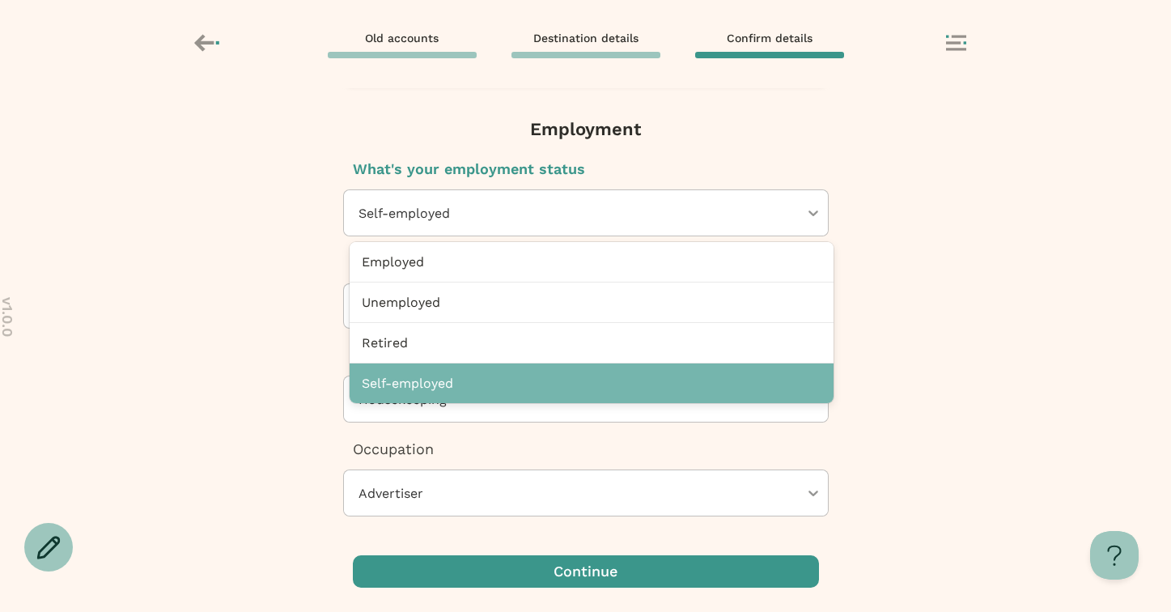
click at [450, 215] on div at bounding box center [578, 212] width 442 height 45
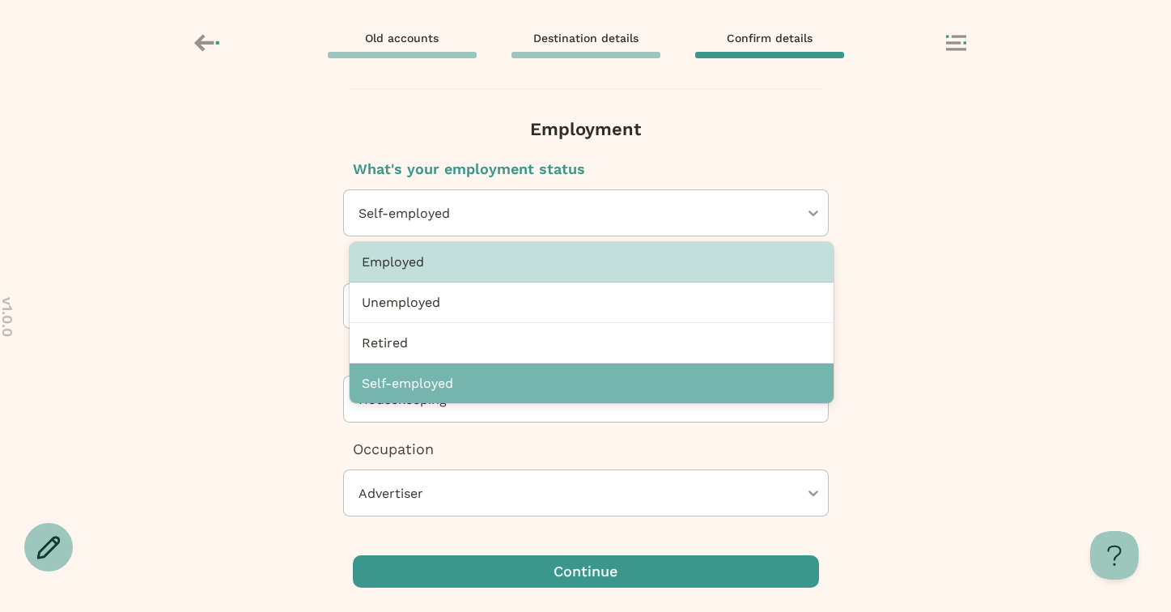
click at [441, 261] on div "Employed" at bounding box center [592, 262] width 484 height 40
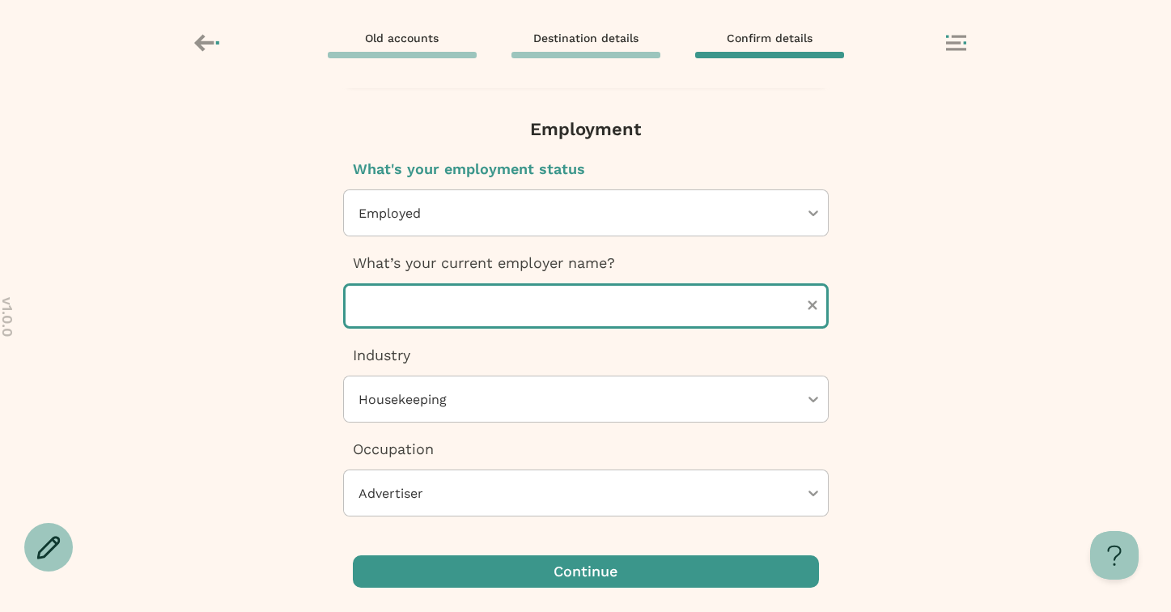
click at [440, 307] on input "text" at bounding box center [586, 305] width 486 height 45
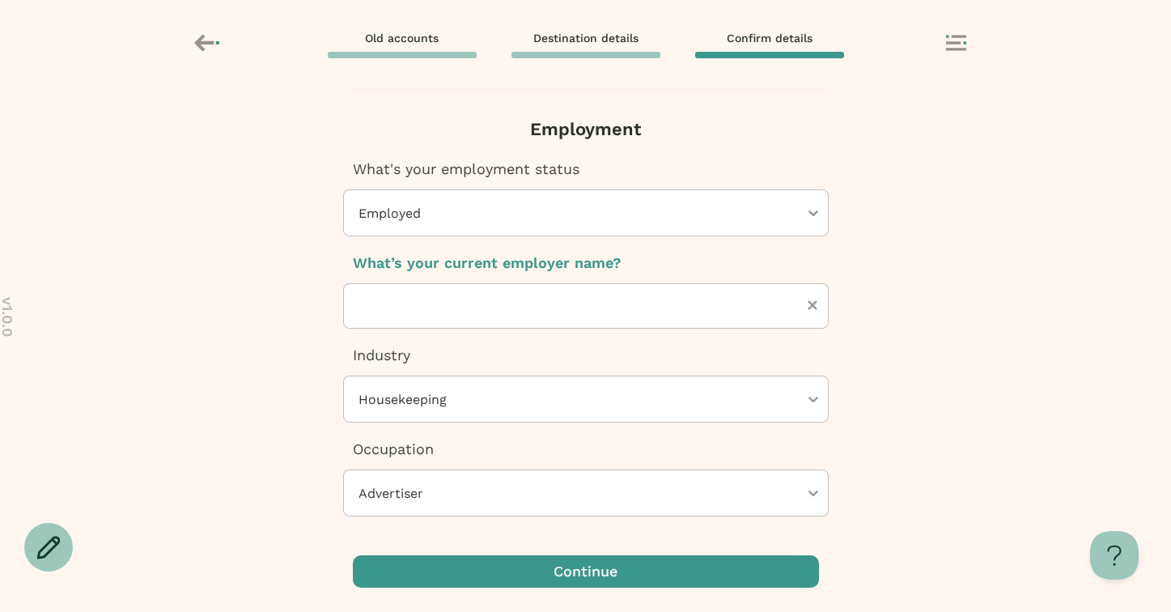
click at [290, 297] on div "Next, Futuremoney requires this additional info to open your IRA How would you …" at bounding box center [585, 350] width 1171 height 524
click at [815, 415] on div at bounding box center [813, 398] width 29 height 45
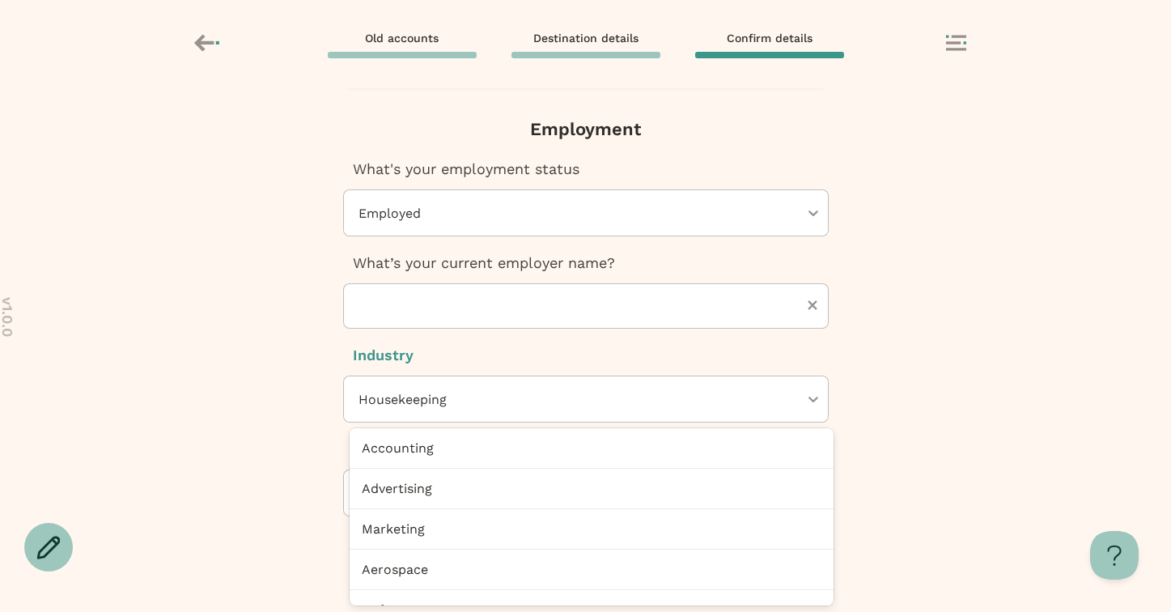
scroll to position [685, 0]
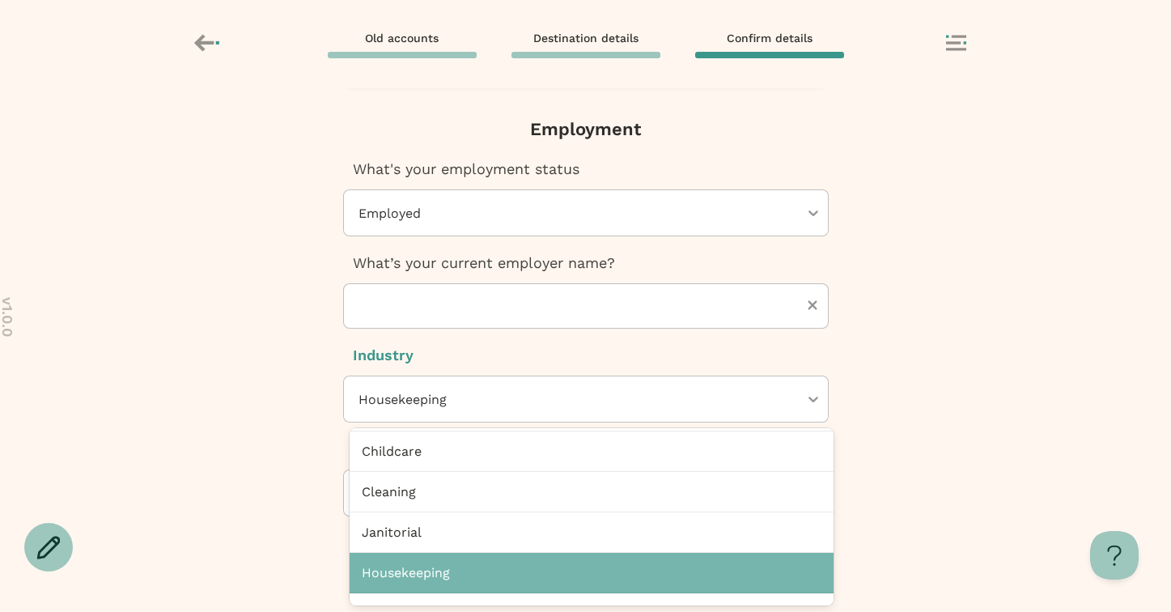
click at [233, 327] on div "Next, Futuremoney requires this additional info to open your IRA How would you …" at bounding box center [585, 350] width 1171 height 524
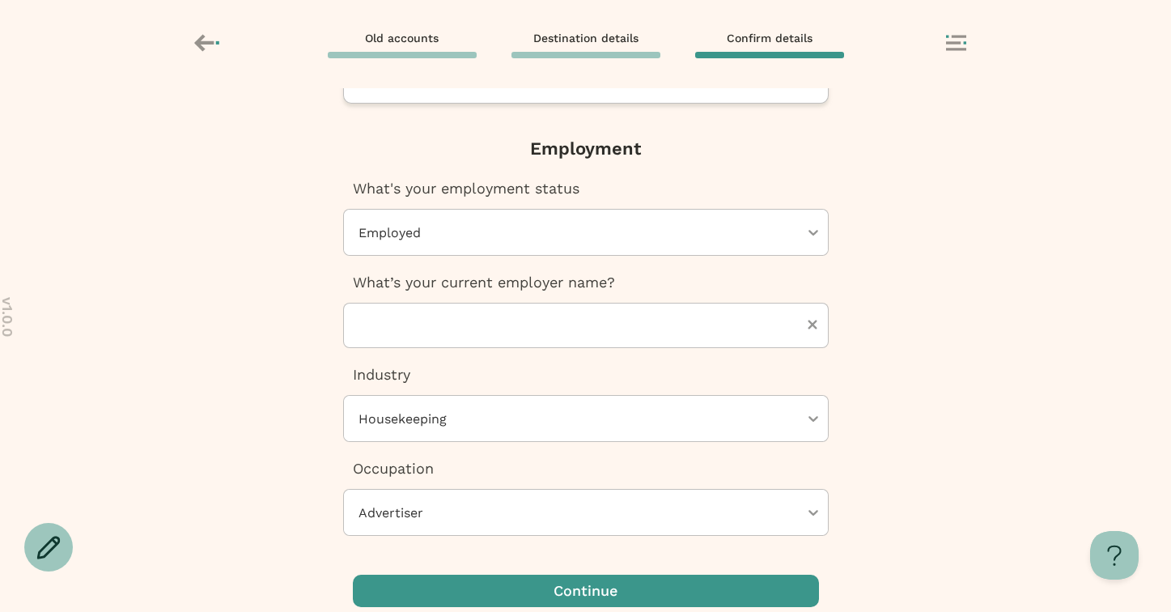
scroll to position [604, 0]
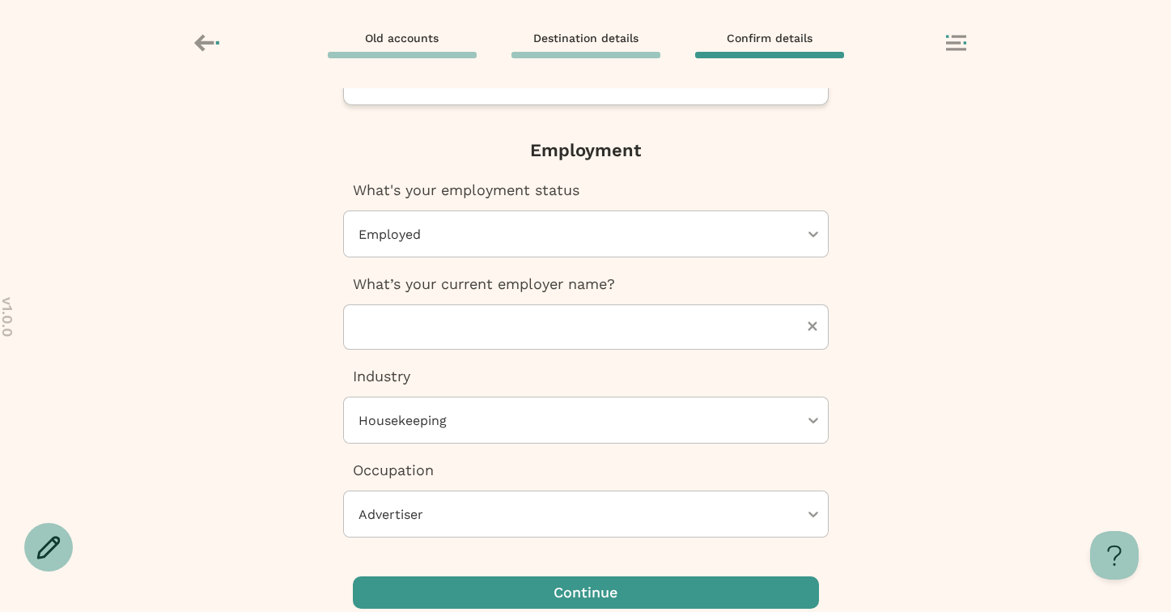
click at [589, 187] on p "What's your employment status" at bounding box center [586, 190] width 486 height 21
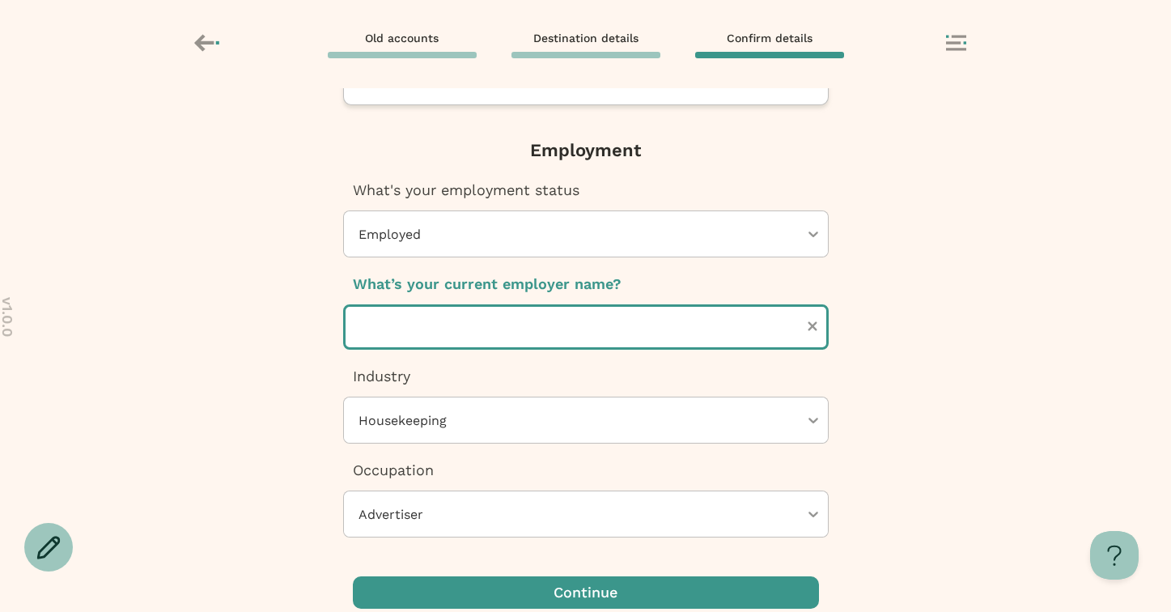
click at [406, 327] on input "text" at bounding box center [586, 326] width 486 height 45
type input "********"
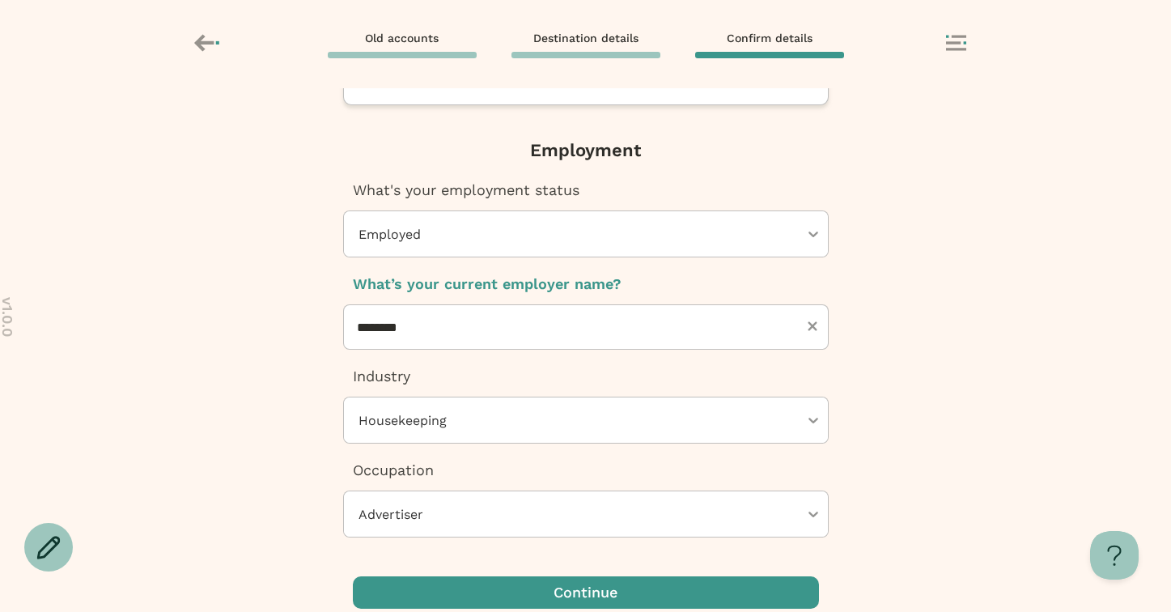
click at [454, 420] on div at bounding box center [578, 419] width 442 height 45
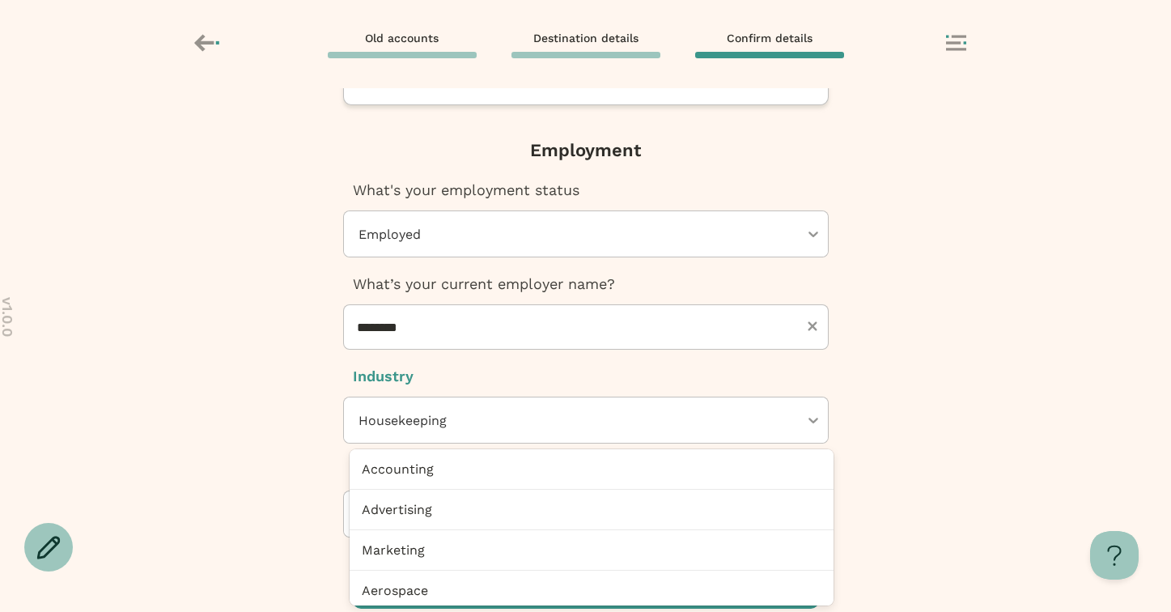
scroll to position [706, 0]
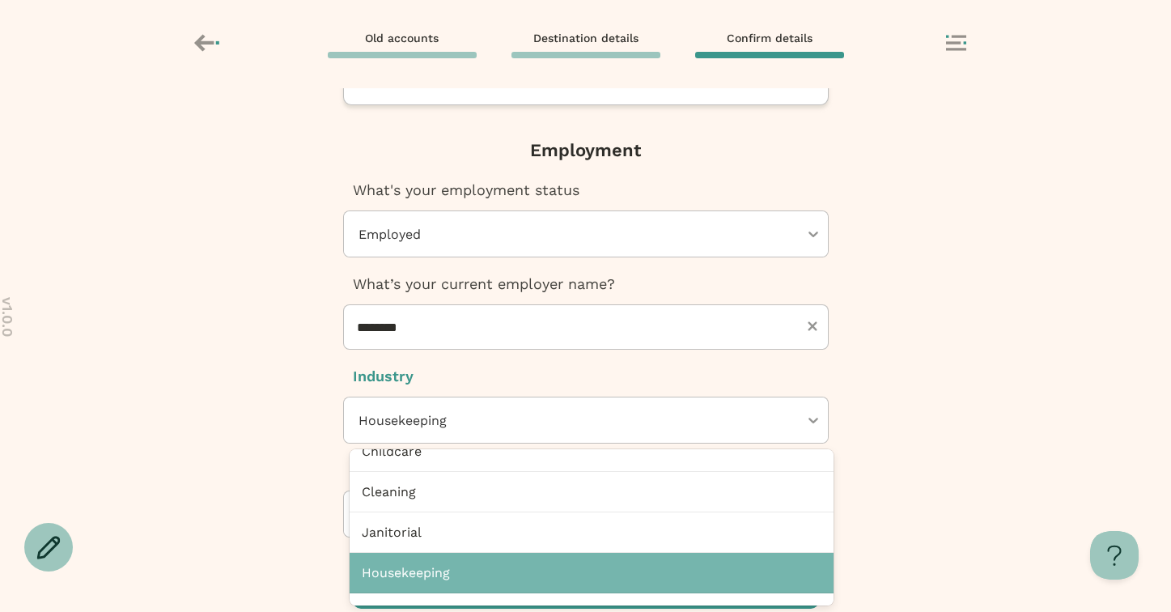
type input "*"
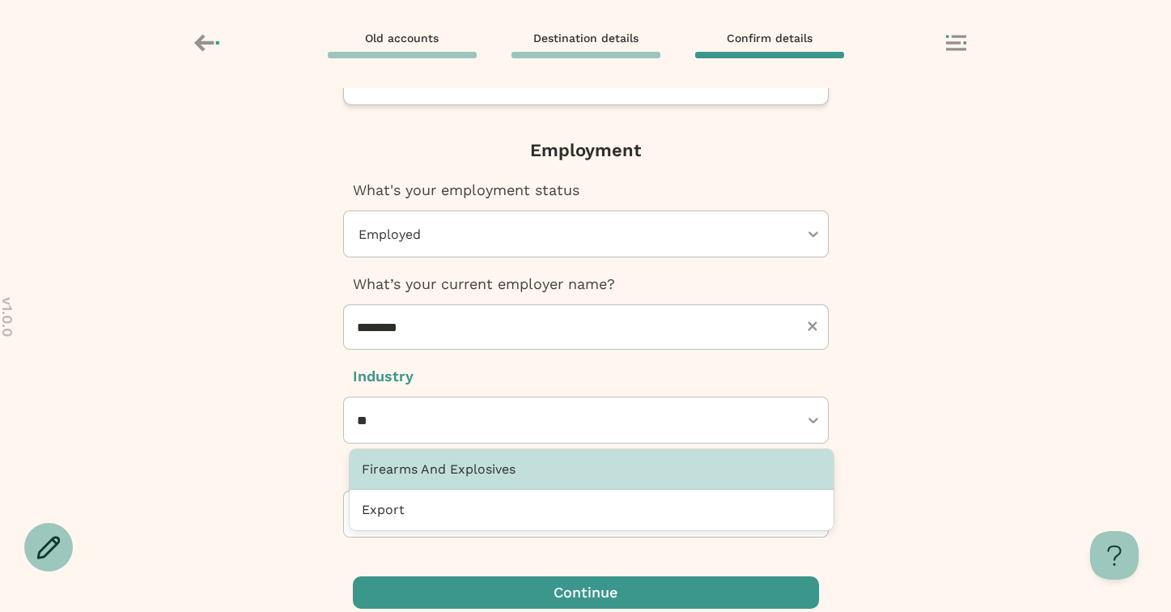
type input "*"
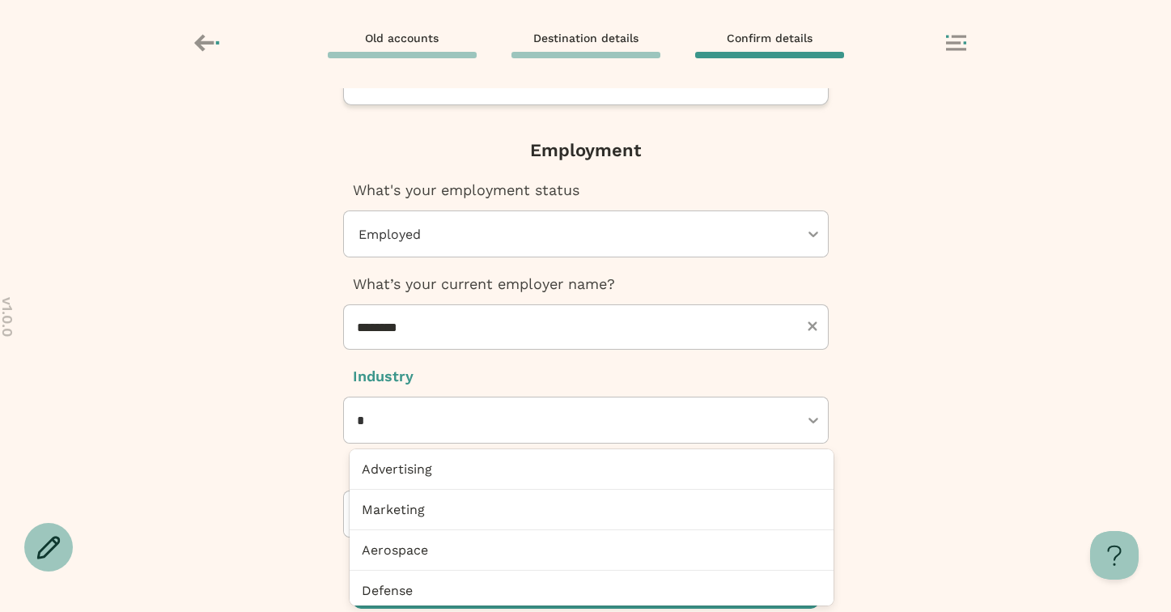
scroll to position [625, 0]
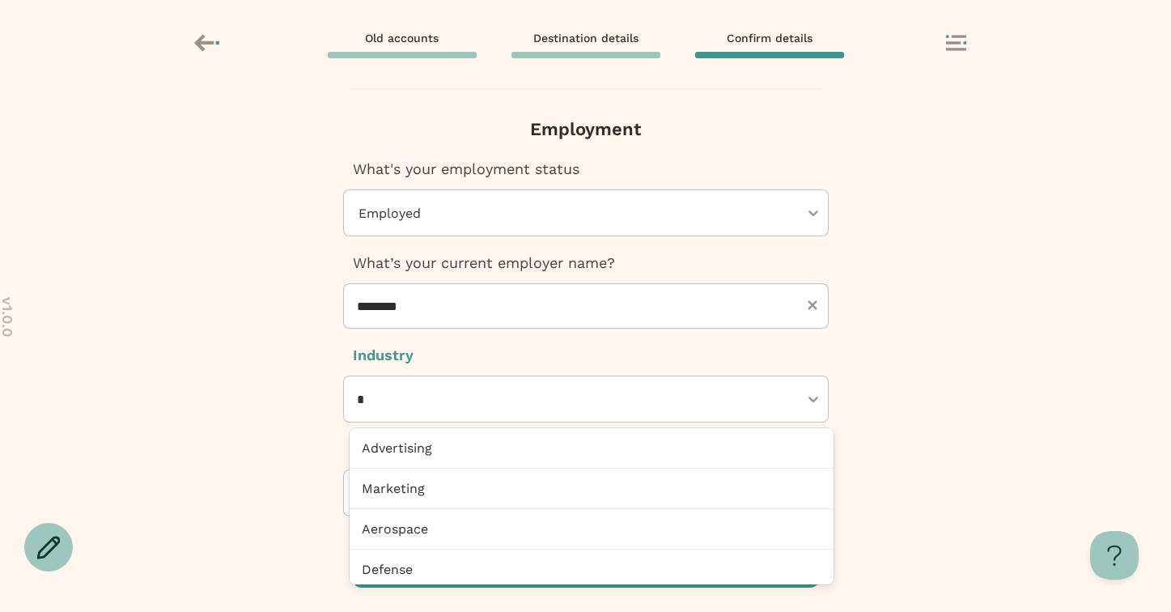
type input "*"
click at [123, 342] on div "Next, Futuremoney requires this additional info to open your IRA How would you …" at bounding box center [585, 350] width 1171 height 524
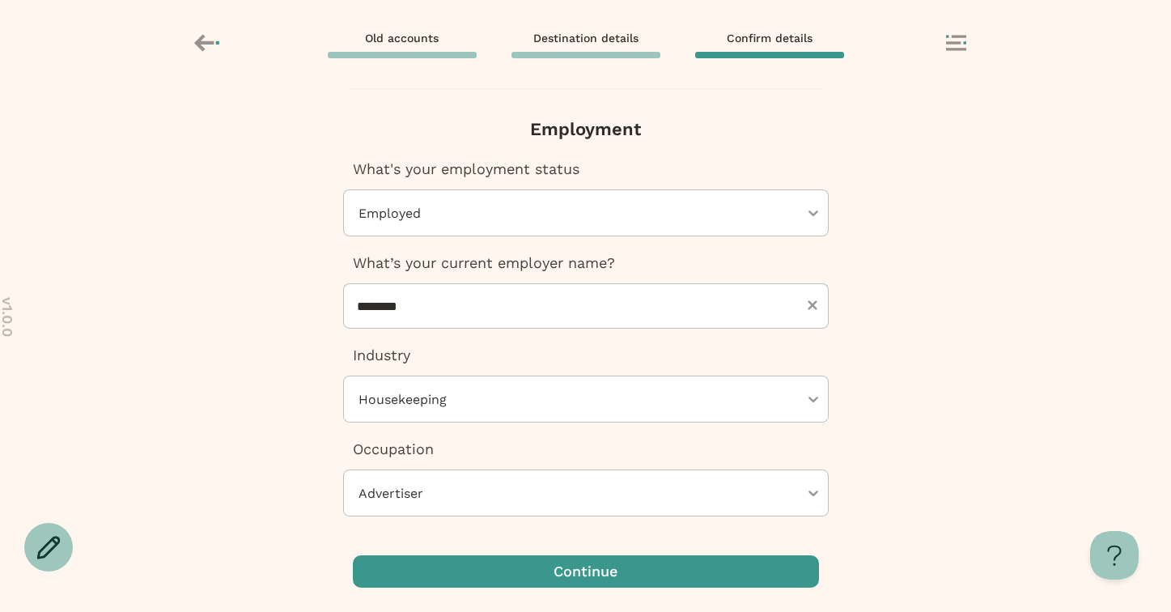
click at [532, 433] on div "Next, Futuremoney requires this additional info to open your IRA How would you …" at bounding box center [585, 350] width 1171 height 524
click at [524, 405] on div at bounding box center [578, 398] width 442 height 45
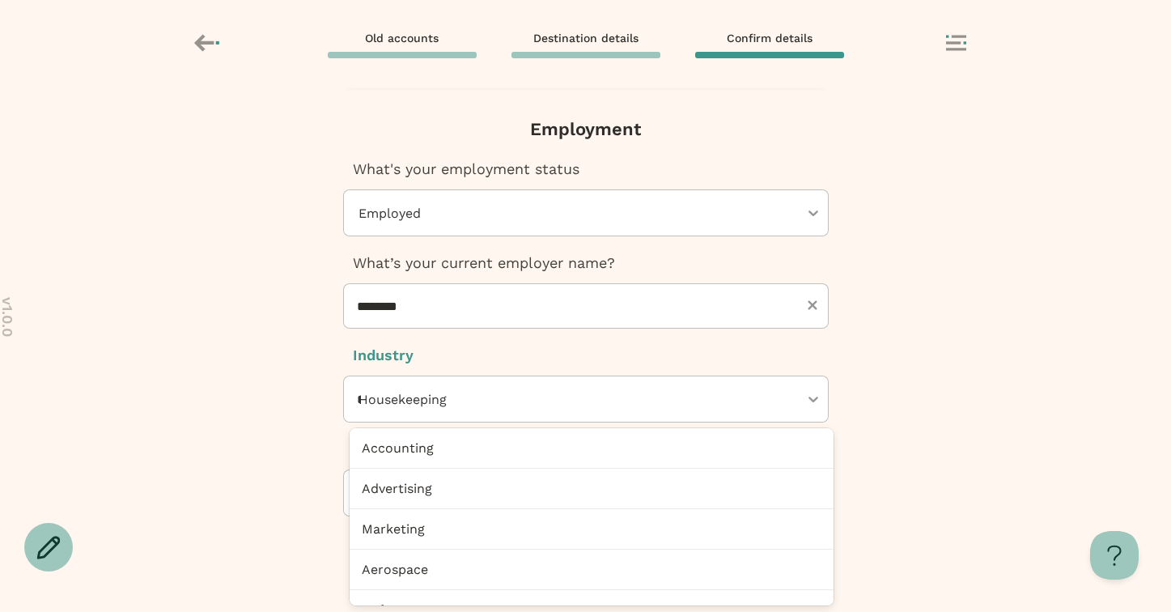
scroll to position [523, 0]
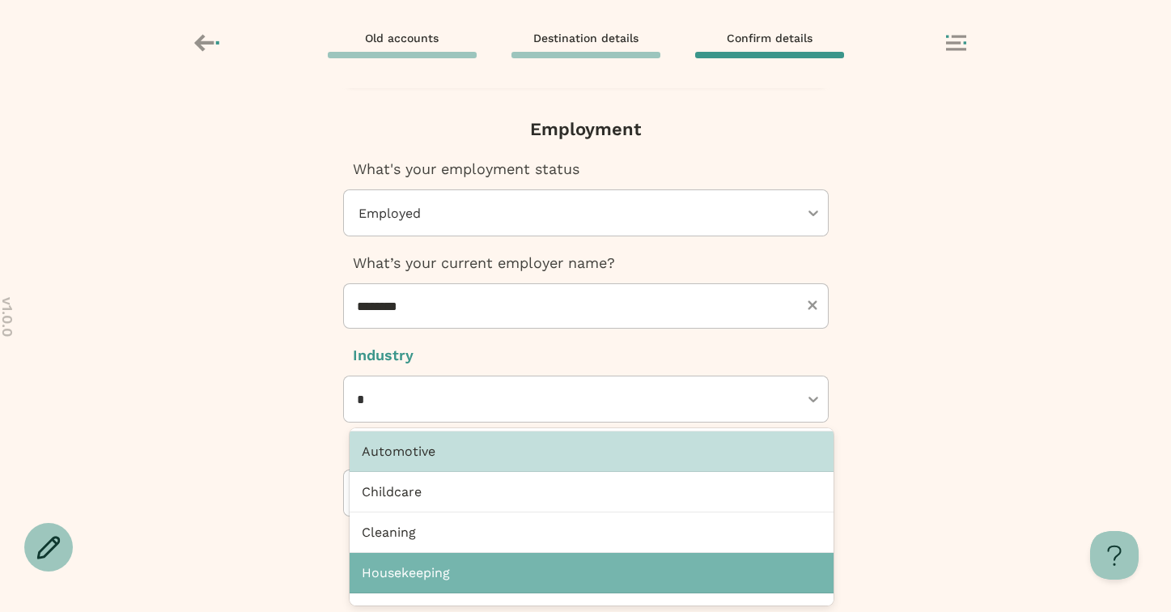
type input "*"
click at [287, 452] on div "Next, Futuremoney requires this additional info to open your IRA How would you …" at bounding box center [585, 350] width 1171 height 524
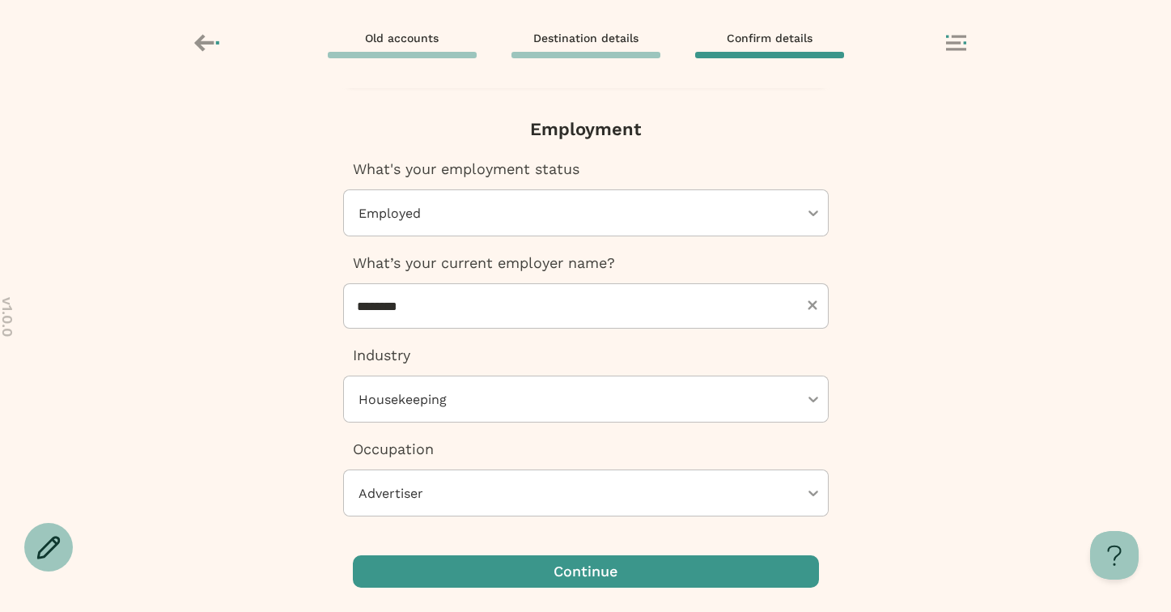
click at [410, 372] on div "Industry Housekeeping" at bounding box center [586, 384] width 486 height 78
click at [410, 389] on div at bounding box center [578, 398] width 442 height 45
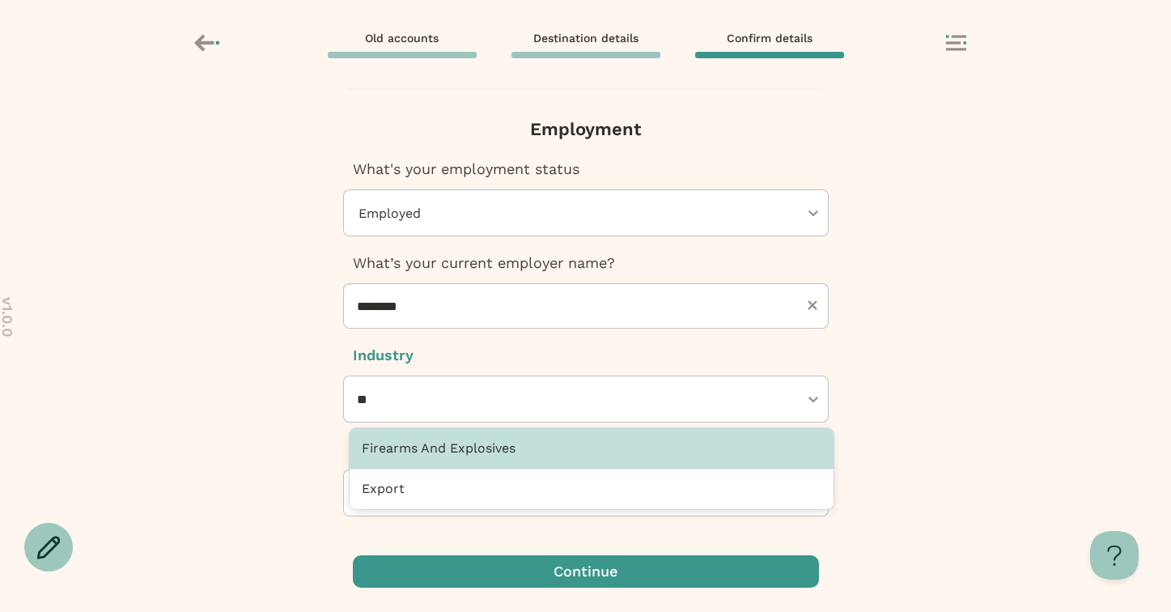
scroll to position [0, 0]
type input "*"
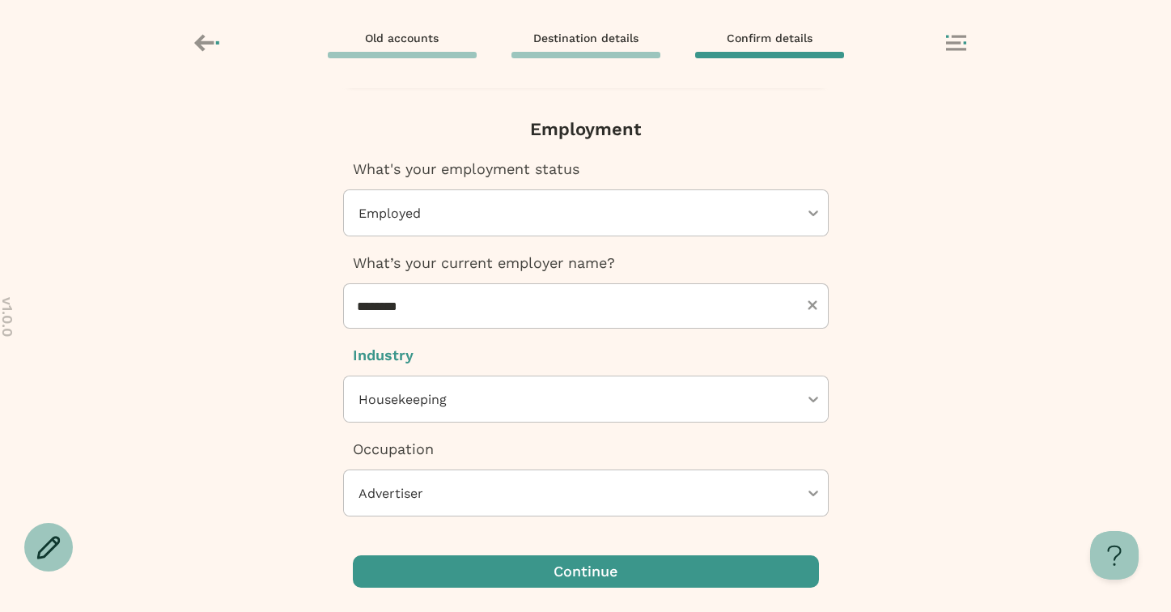
click at [393, 399] on div at bounding box center [578, 398] width 442 height 45
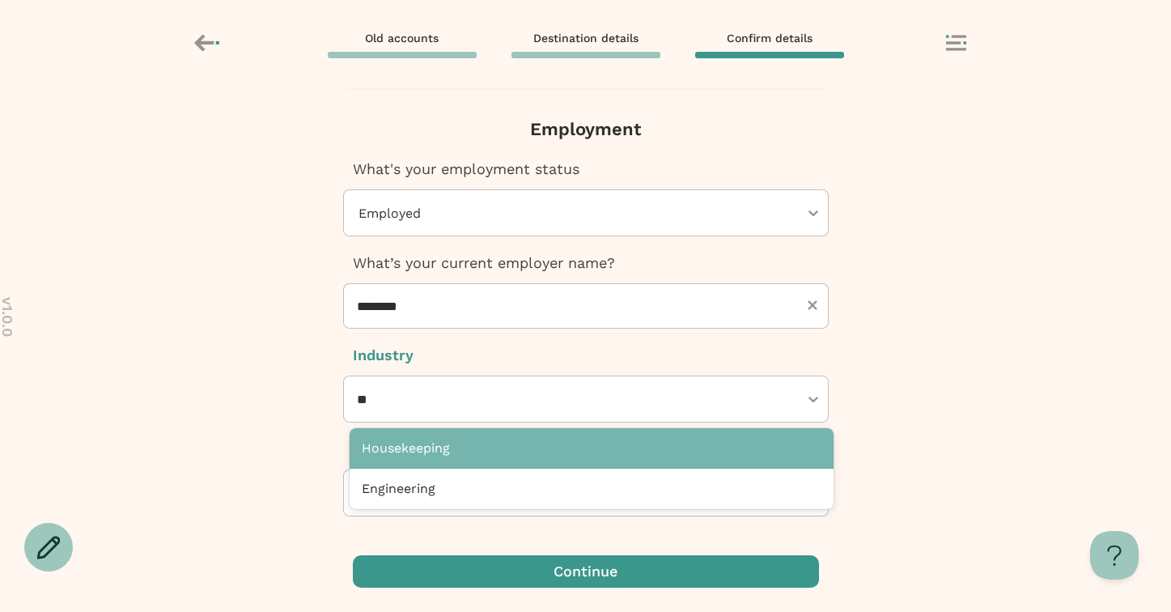
type input "*"
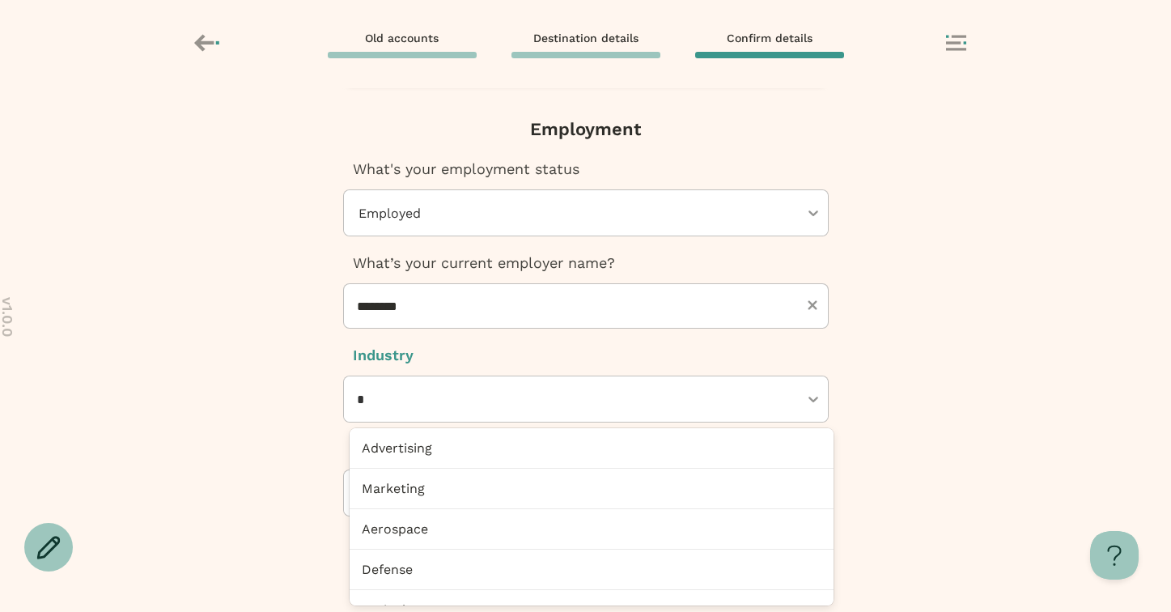
type input "*"
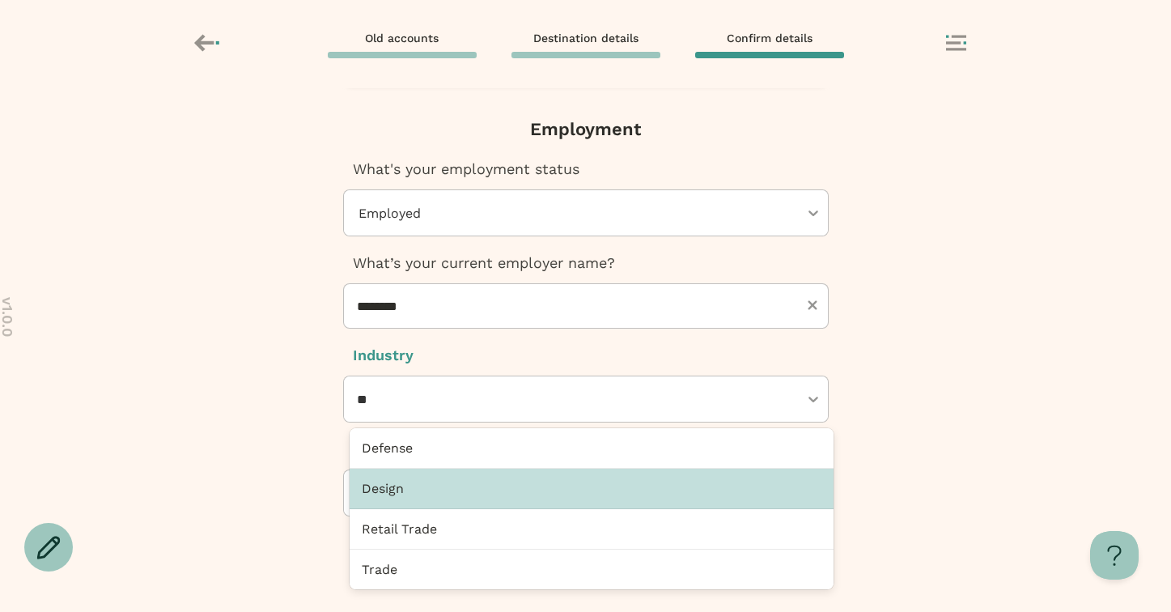
type input "*"
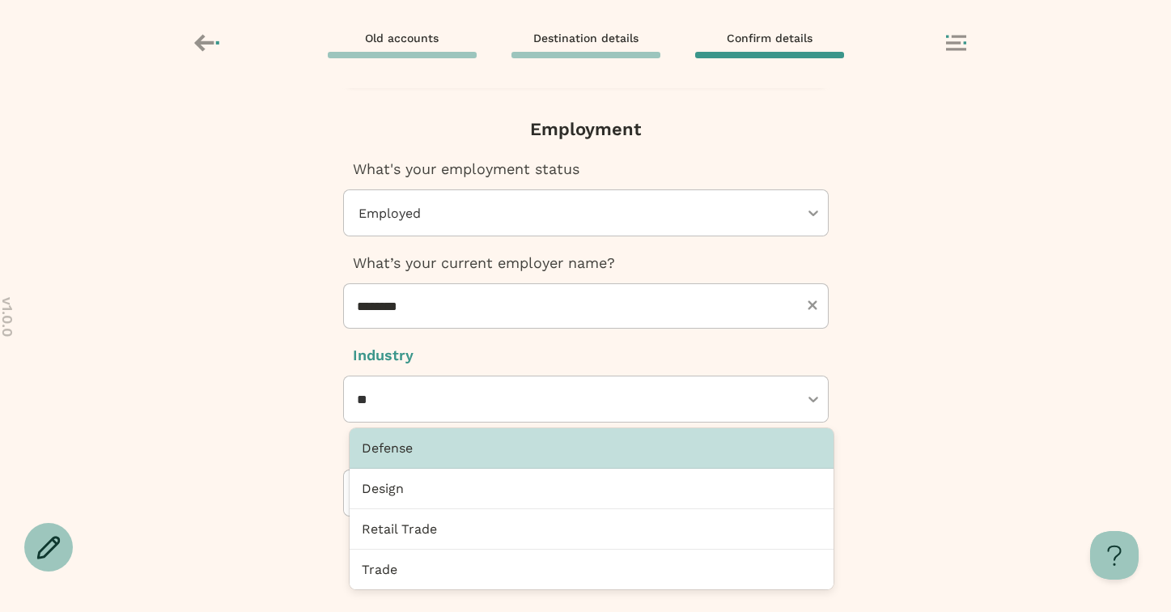
type input "***"
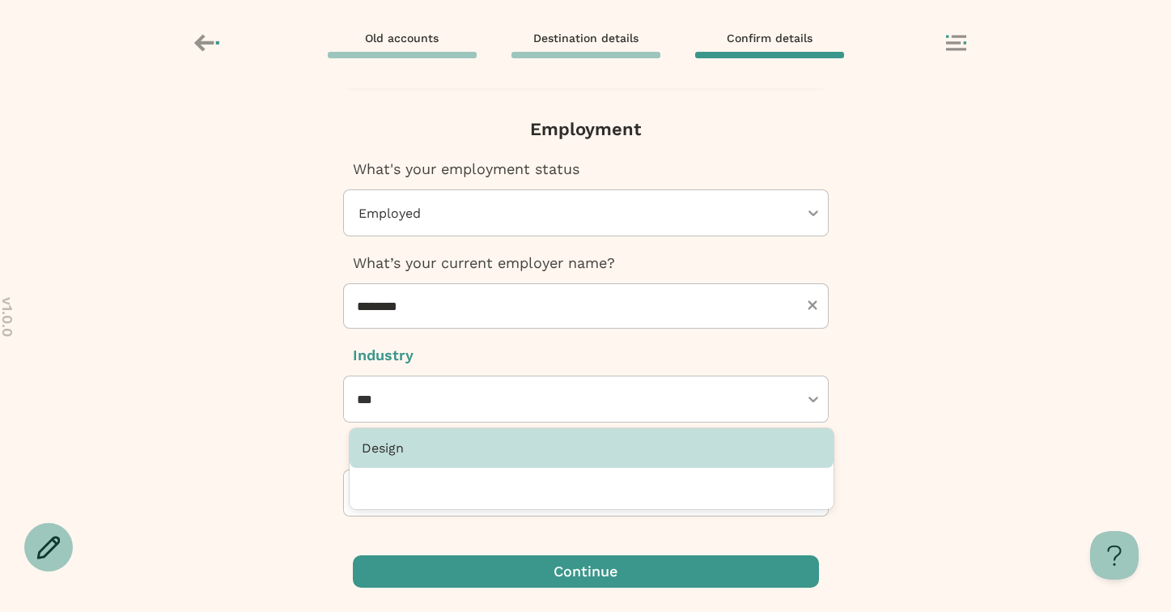
click at [436, 441] on div "Design" at bounding box center [592, 448] width 484 height 40
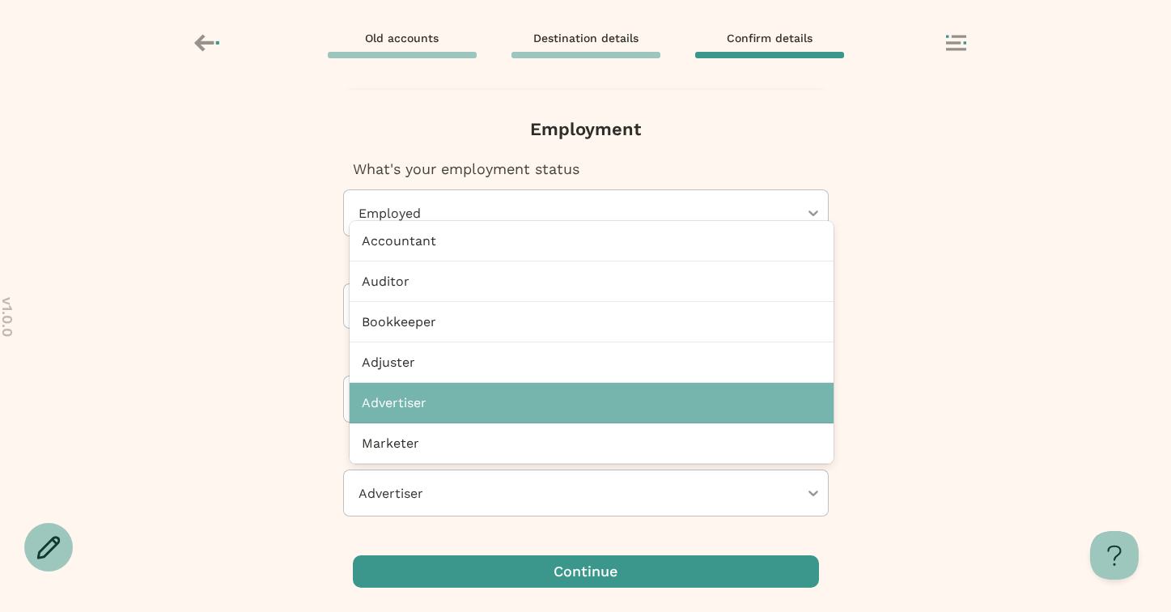
click at [379, 503] on div at bounding box center [578, 492] width 442 height 45
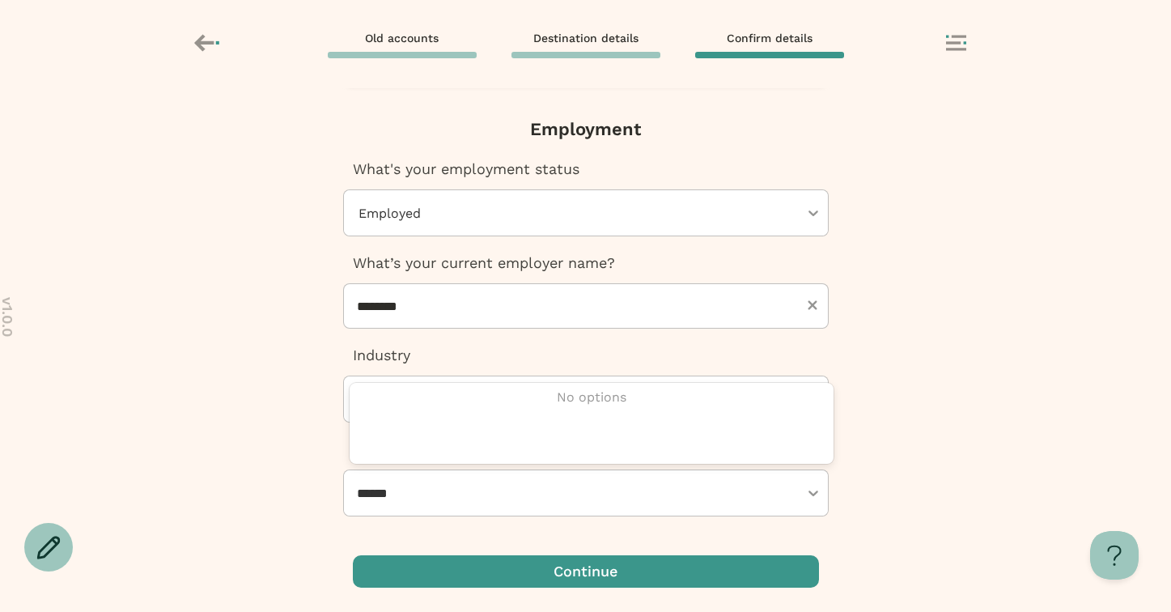
type input "*******"
click at [414, 411] on div "No options" at bounding box center [592, 423] width 484 height 81
click at [412, 494] on input "*******" at bounding box center [384, 492] width 55 height 45
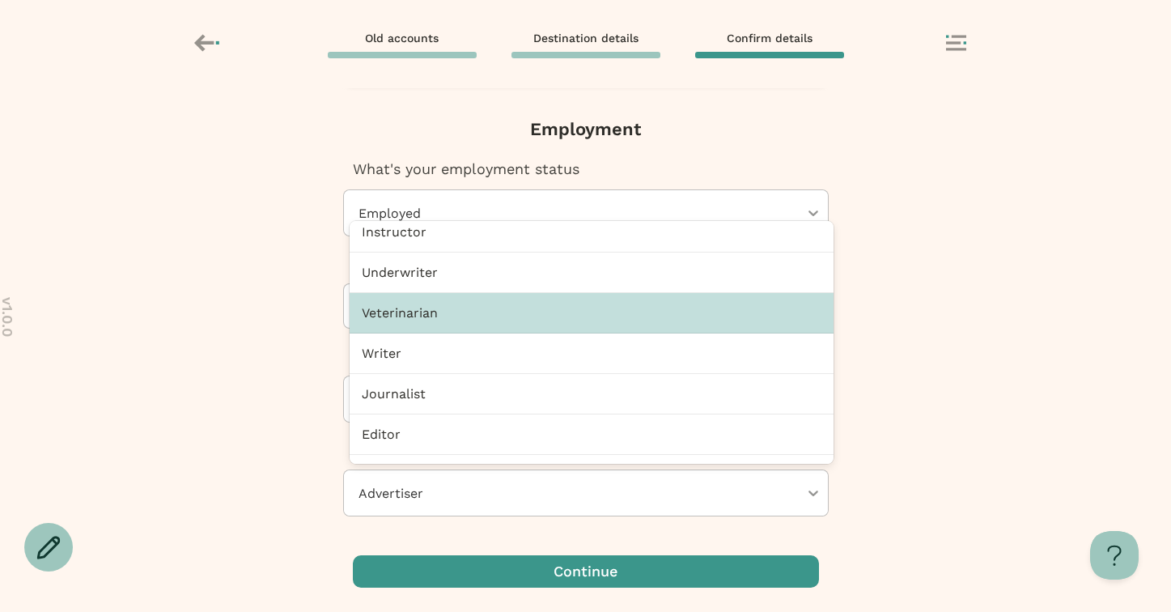
scroll to position [4533, 0]
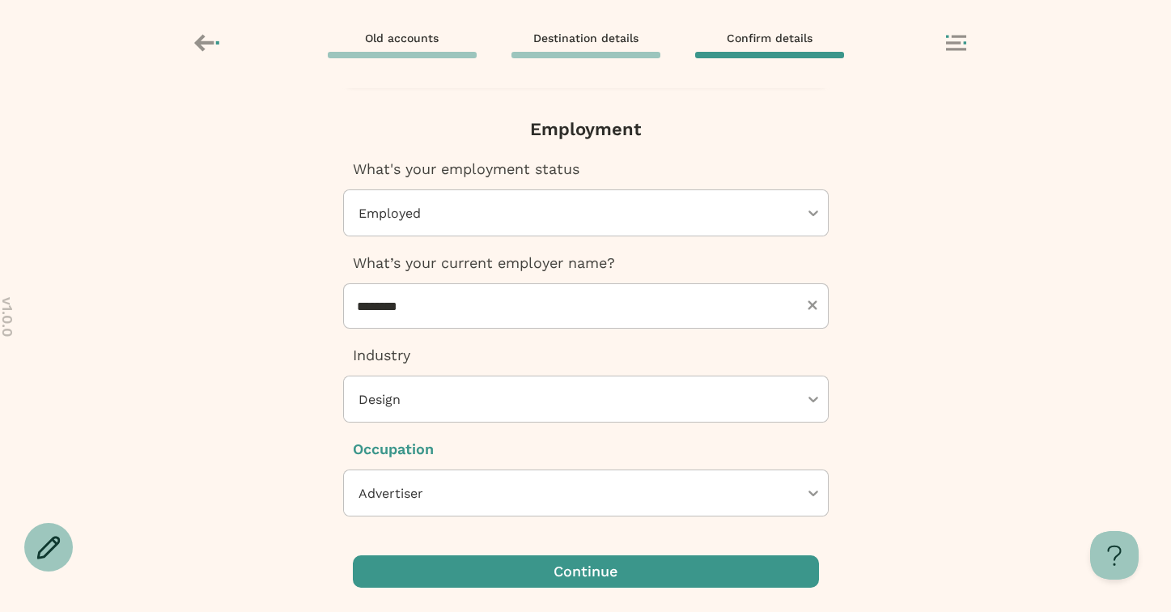
click at [1039, 269] on div "Next, Futuremoney requires this additional info to open your IRA How would you …" at bounding box center [585, 350] width 1171 height 524
click at [799, 491] on div at bounding box center [578, 492] width 442 height 45
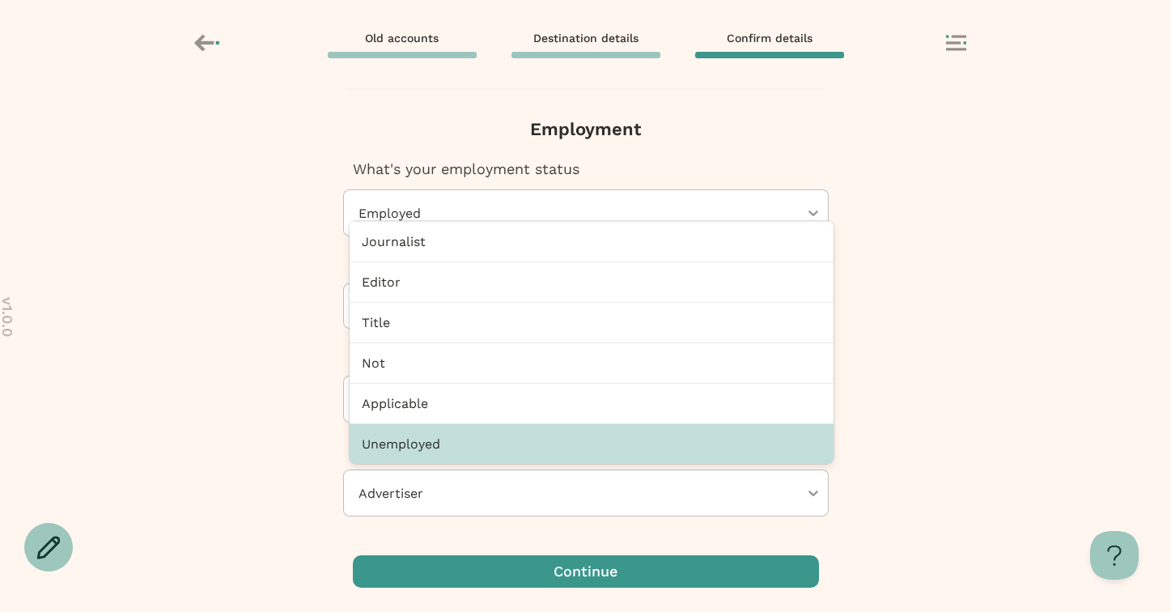
click at [509, 449] on div "Unemployed" at bounding box center [592, 444] width 484 height 40
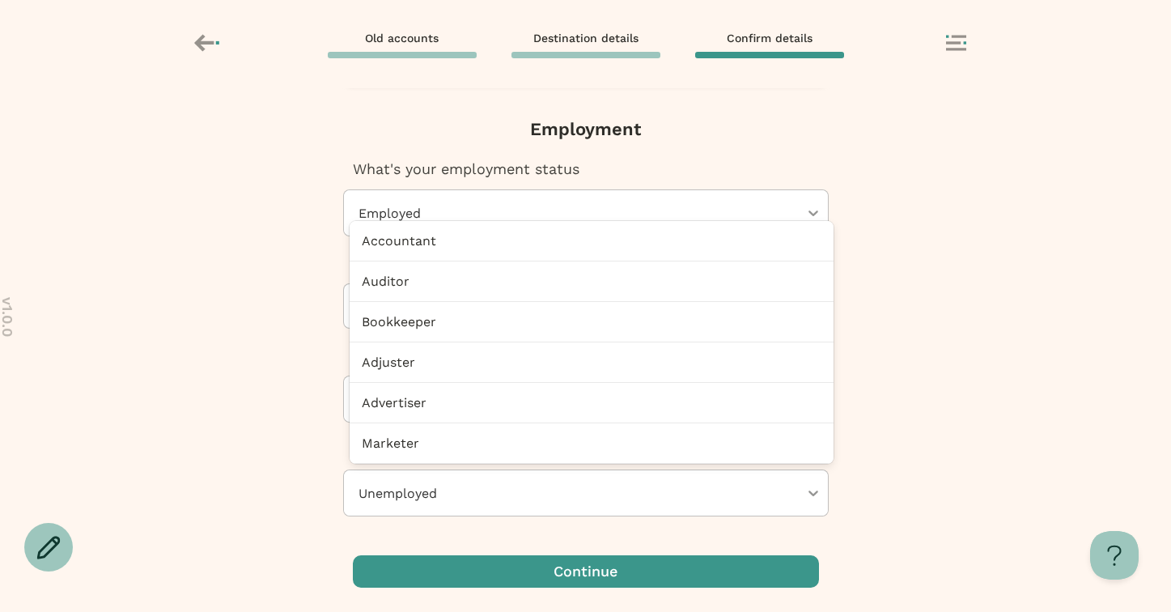
click at [721, 482] on div at bounding box center [578, 492] width 442 height 45
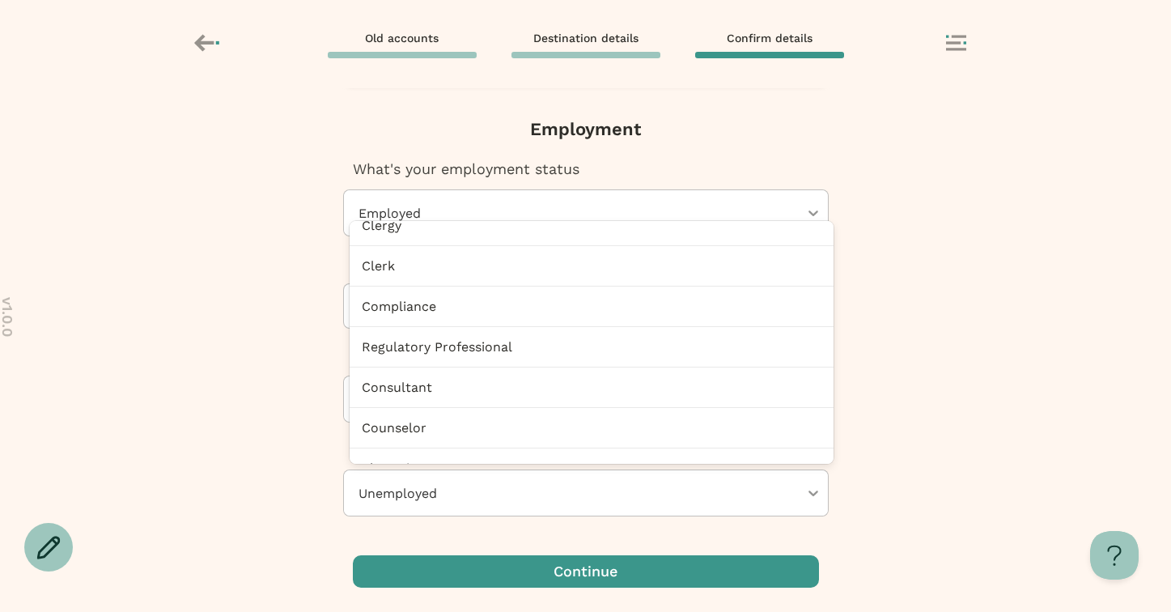
scroll to position [2057, 0]
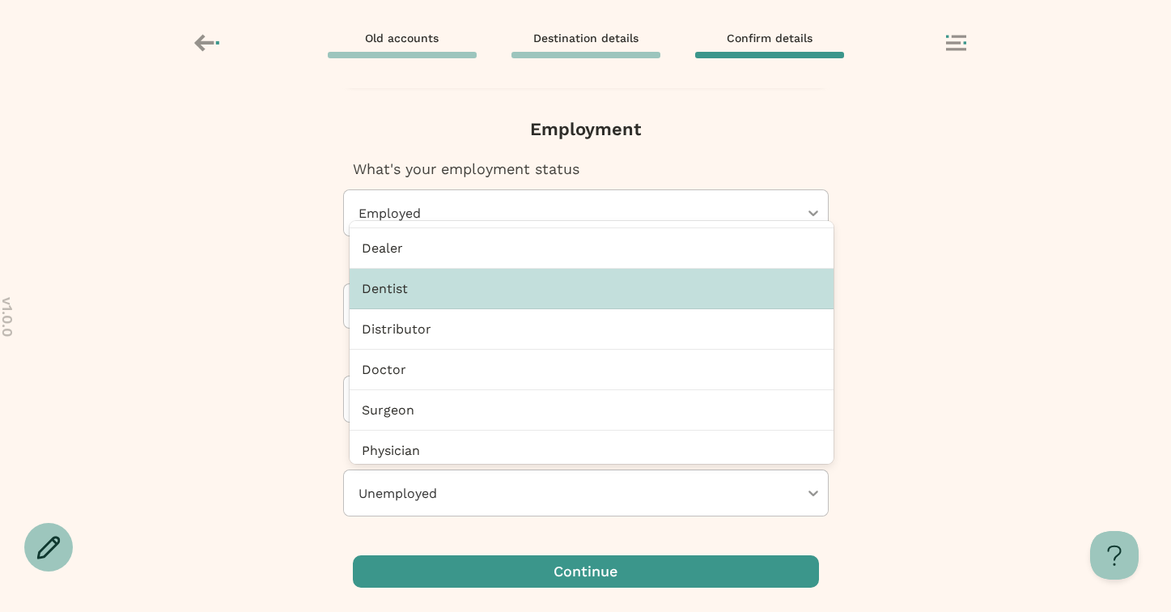
click at [623, 306] on div "Dentist" at bounding box center [592, 289] width 484 height 40
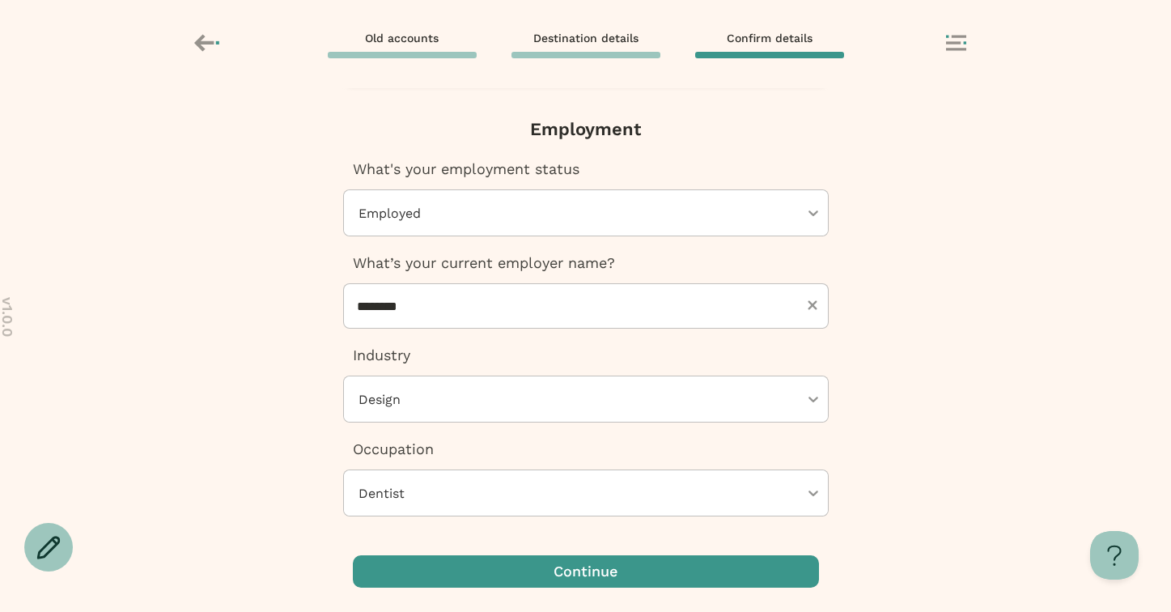
click at [1026, 371] on div "Next, Futuremoney requires this additional info to open your IRA How would you …" at bounding box center [585, 350] width 1171 height 524
